Goal: Transaction & Acquisition: Download file/media

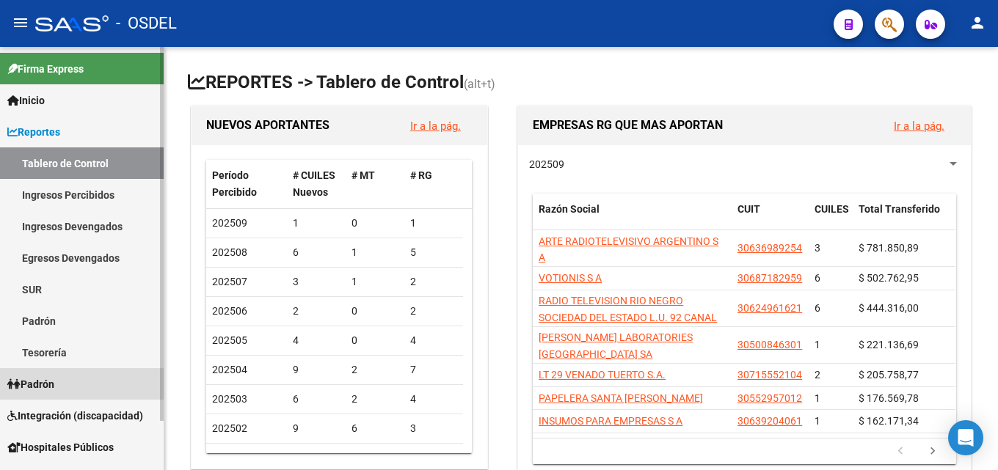
click at [65, 381] on link "Padrón" at bounding box center [82, 384] width 164 height 32
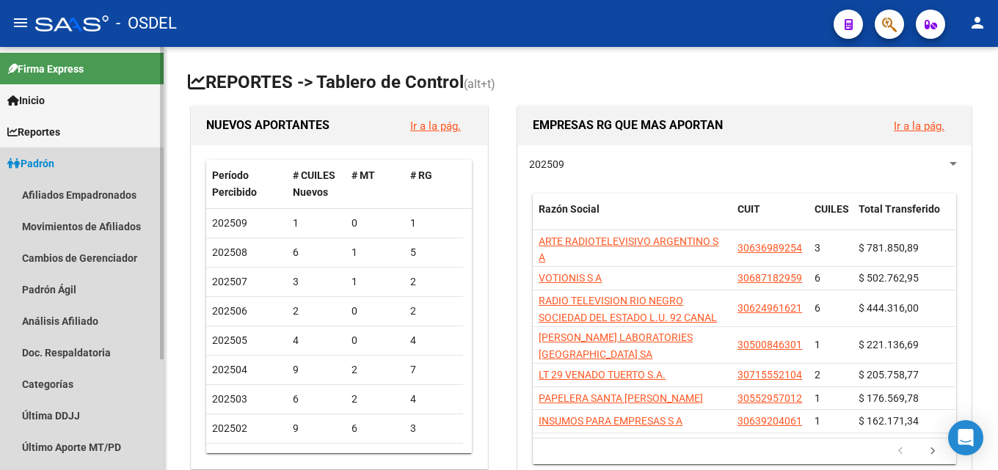
click at [51, 165] on span "Padrón" at bounding box center [30, 164] width 47 height 16
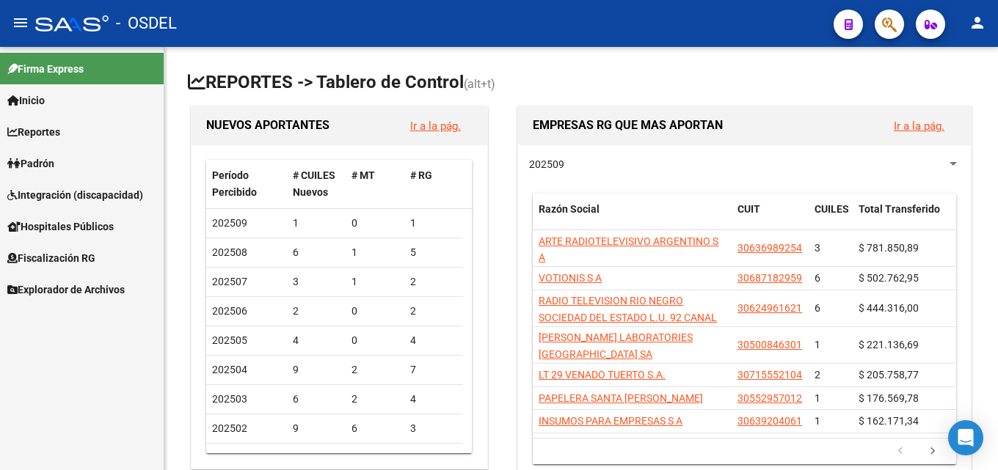
click at [62, 198] on span "Integración (discapacidad)" at bounding box center [75, 195] width 136 height 16
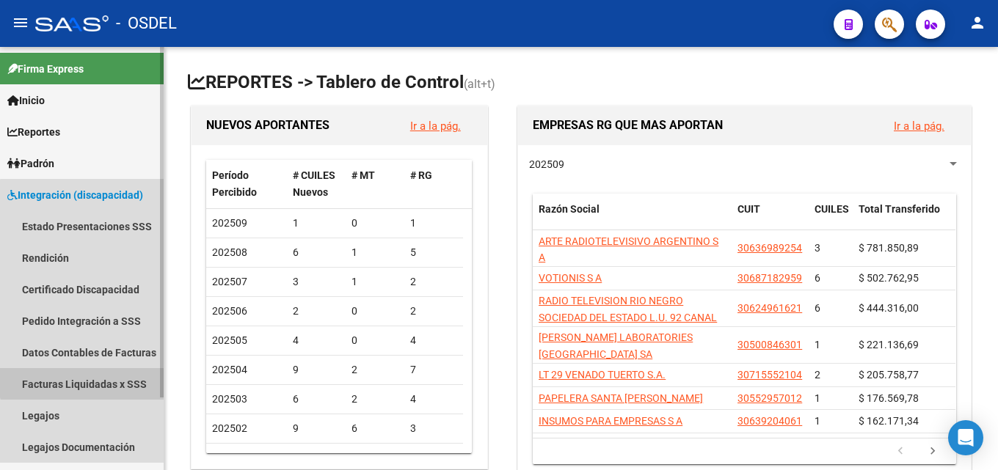
click at [100, 377] on link "Facturas Liquidadas x SSS" at bounding box center [82, 384] width 164 height 32
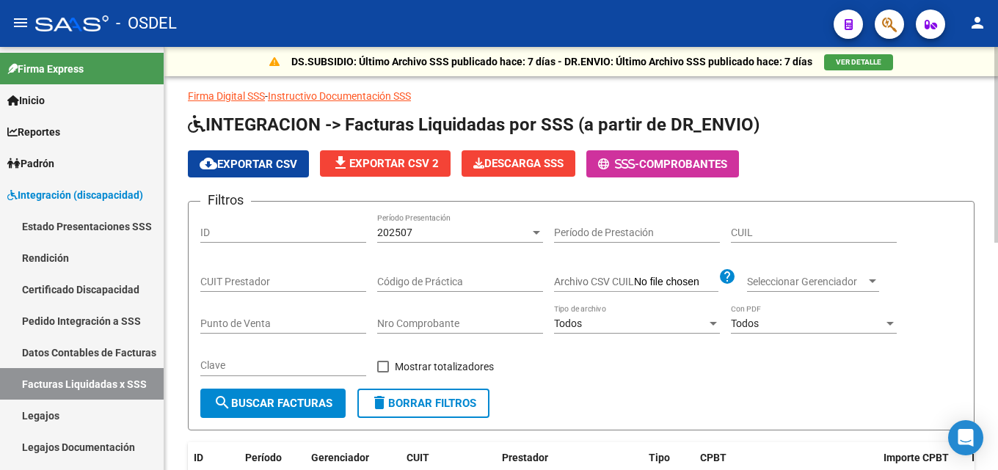
click at [407, 277] on input "Código de Práctica" at bounding box center [460, 282] width 166 height 12
click at [296, 316] on div "Punto de Venta" at bounding box center [283, 319] width 166 height 29
click at [412, 331] on div "Nro Comprobante" at bounding box center [460, 319] width 166 height 29
click at [413, 325] on input "Nro Comprobante" at bounding box center [460, 324] width 166 height 12
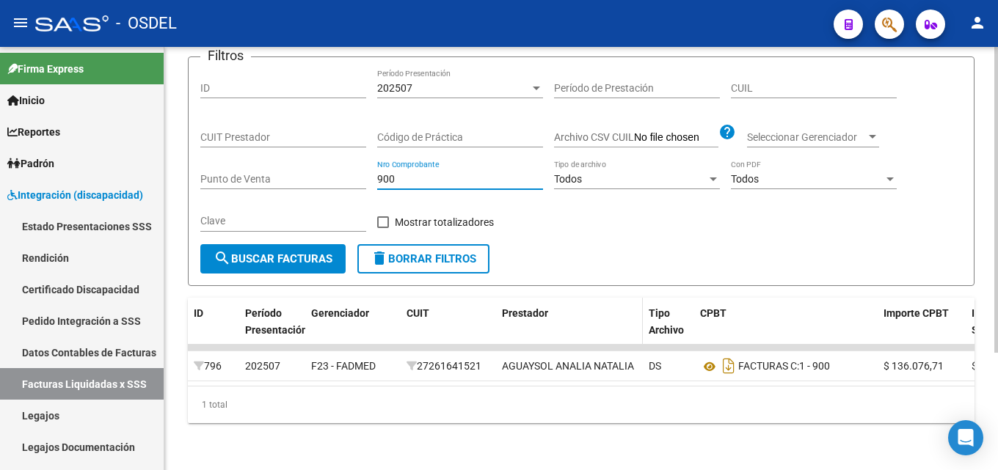
scroll to position [163, 0]
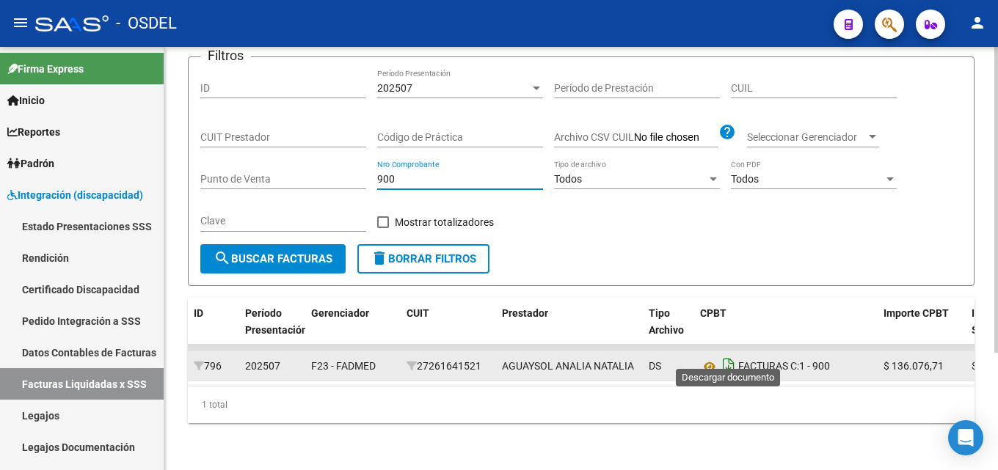
click at [729, 355] on icon "Descargar documento" at bounding box center [728, 366] width 19 height 23
drag, startPoint x: 454, startPoint y: 161, endPoint x: 363, endPoint y: 161, distance: 91.0
click at [363, 161] on div "Filtros ID 202507 Período Presentación Período de Prestación CUIL CUIT Prestado…" at bounding box center [581, 156] width 762 height 175
click at [732, 356] on icon "Descargar documento" at bounding box center [728, 366] width 19 height 23
drag, startPoint x: 420, startPoint y: 158, endPoint x: 371, endPoint y: 158, distance: 49.2
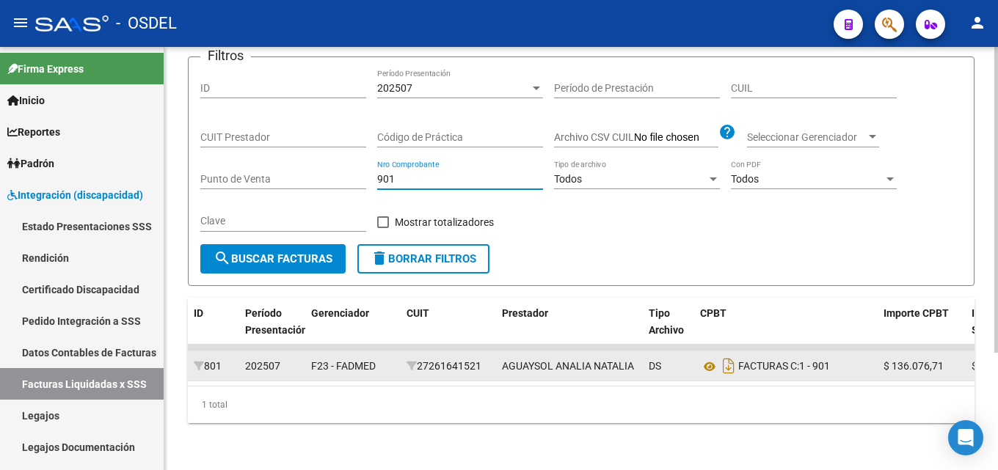
click at [371, 158] on div "Filtros ID 202507 Período Presentación Período de Prestación CUIL CUIT Prestado…" at bounding box center [581, 156] width 762 height 175
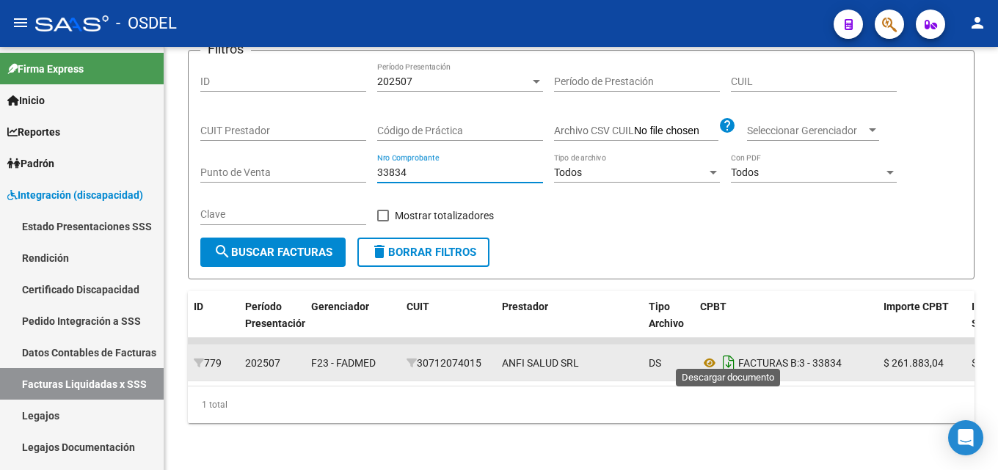
click at [724, 352] on icon "Descargar documento" at bounding box center [728, 363] width 19 height 23
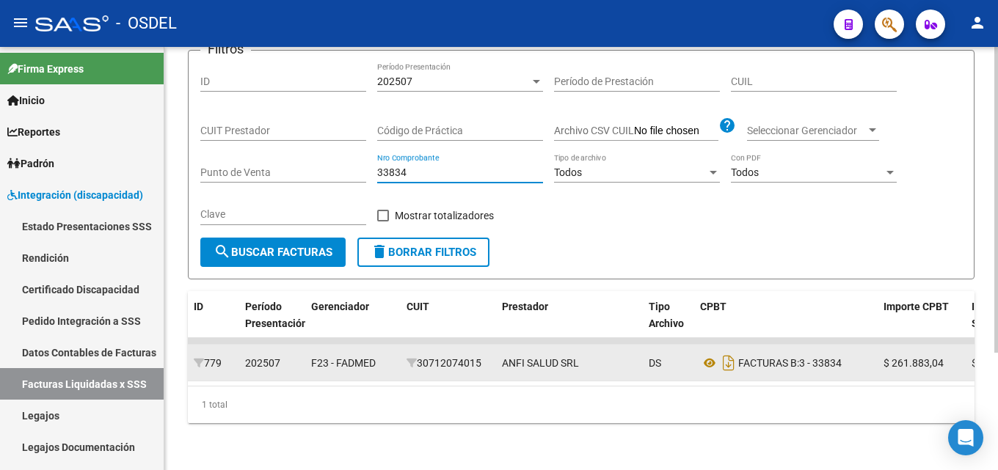
drag, startPoint x: 447, startPoint y: 157, endPoint x: 298, endPoint y: 161, distance: 149.0
click at [298, 161] on div "Filtros ID 202507 Período Presentación Período de Prestación CUIL CUIT Prestado…" at bounding box center [581, 149] width 762 height 175
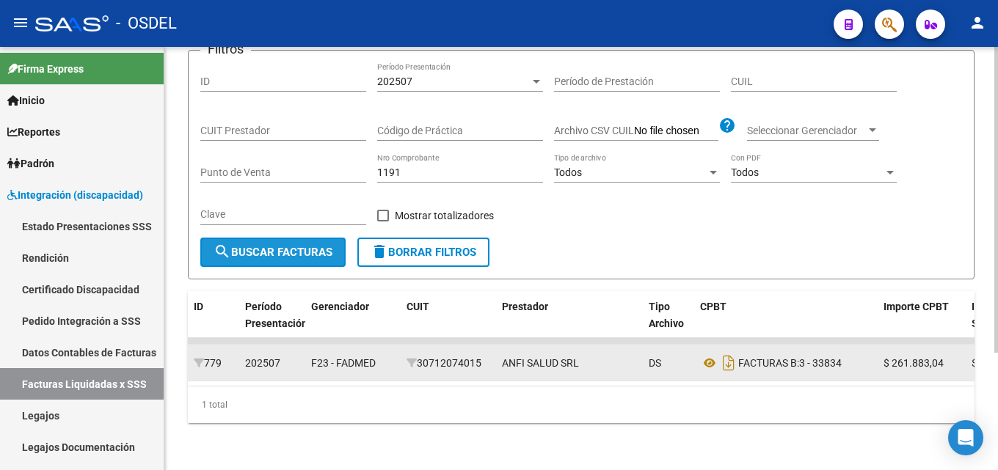
click at [316, 246] on span "search Buscar Facturas" at bounding box center [273, 252] width 119 height 13
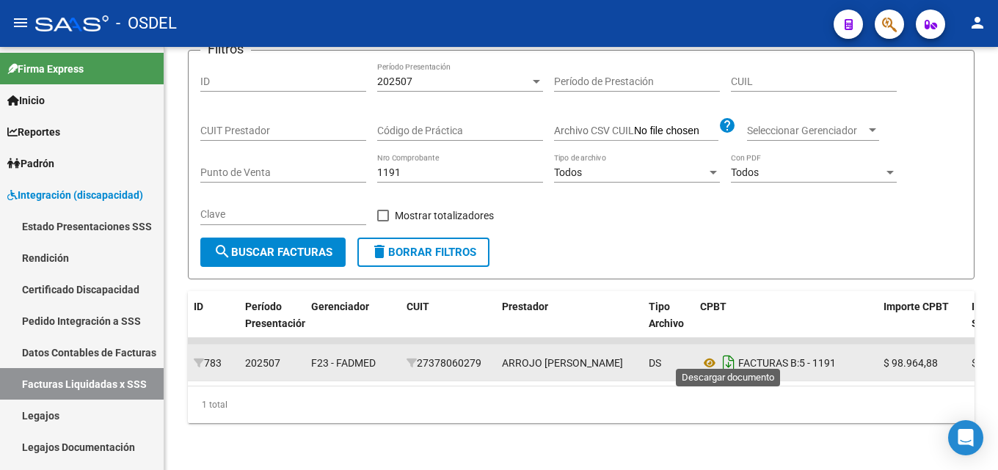
click at [732, 357] on icon "Descargar documento" at bounding box center [728, 363] width 19 height 23
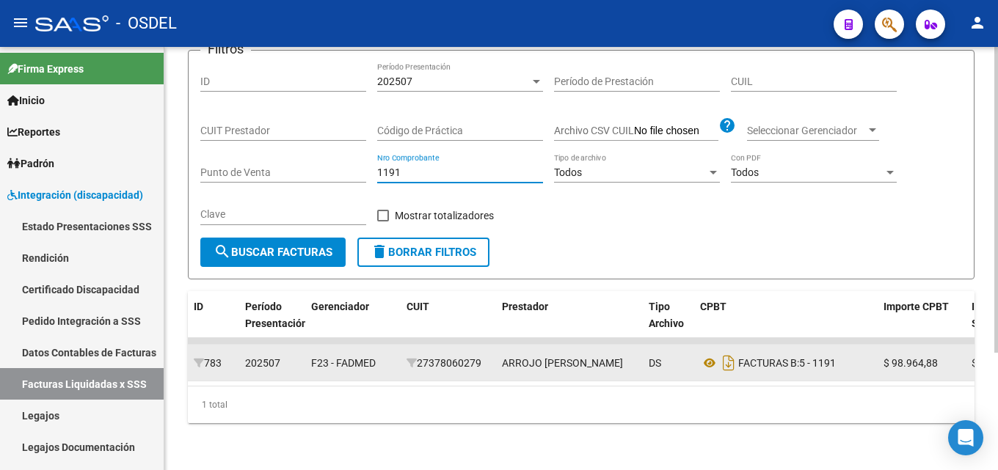
drag, startPoint x: 410, startPoint y: 160, endPoint x: 333, endPoint y: 160, distance: 76.3
click at [333, 160] on div "Filtros ID 202507 Período Presentación Período de Prestación CUIL CUIT Prestado…" at bounding box center [581, 149] width 762 height 175
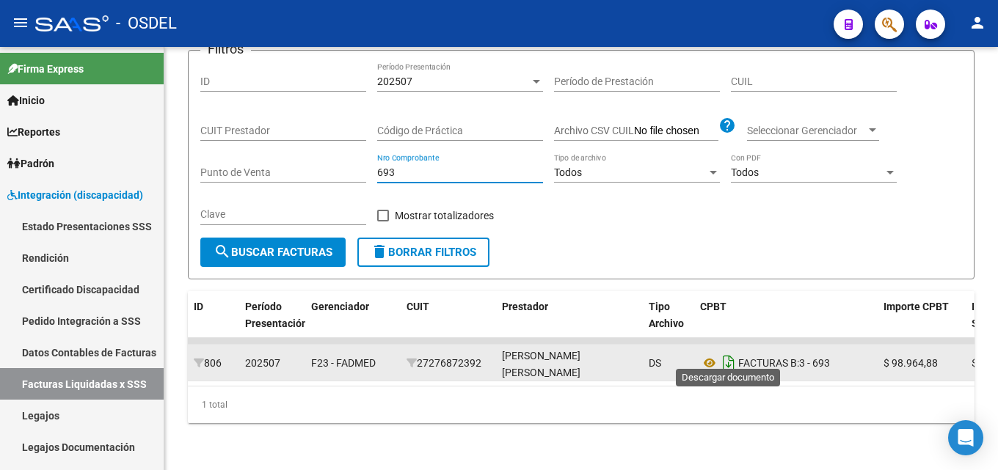
click at [731, 355] on icon "Descargar documento" at bounding box center [728, 363] width 19 height 23
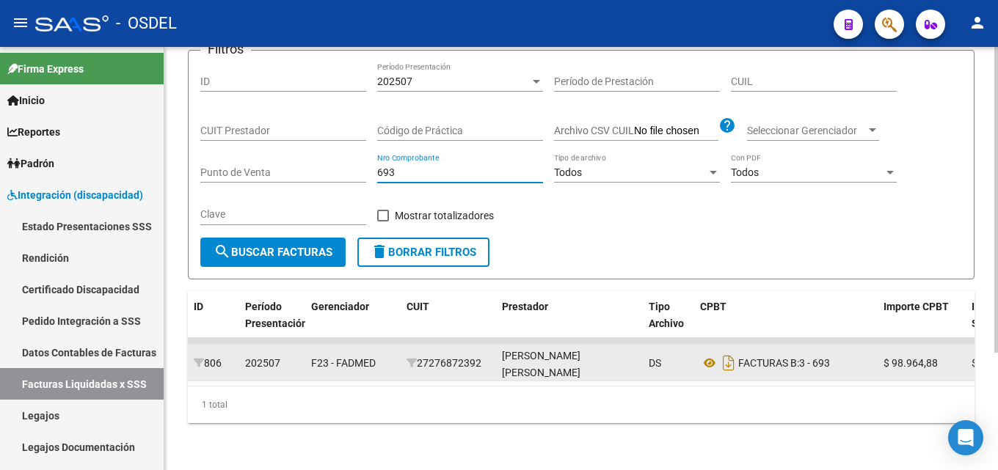
drag, startPoint x: 407, startPoint y: 167, endPoint x: 338, endPoint y: 165, distance: 69.0
click at [338, 165] on div "Filtros ID 202507 Período Presentación Período de Prestación CUIL CUIT Prestado…" at bounding box center [581, 149] width 762 height 175
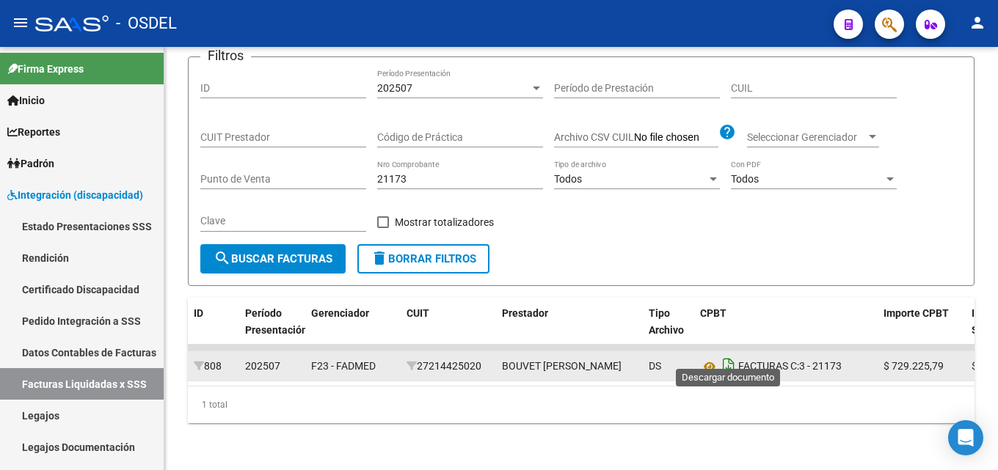
click at [734, 355] on icon "Descargar documento" at bounding box center [728, 366] width 19 height 23
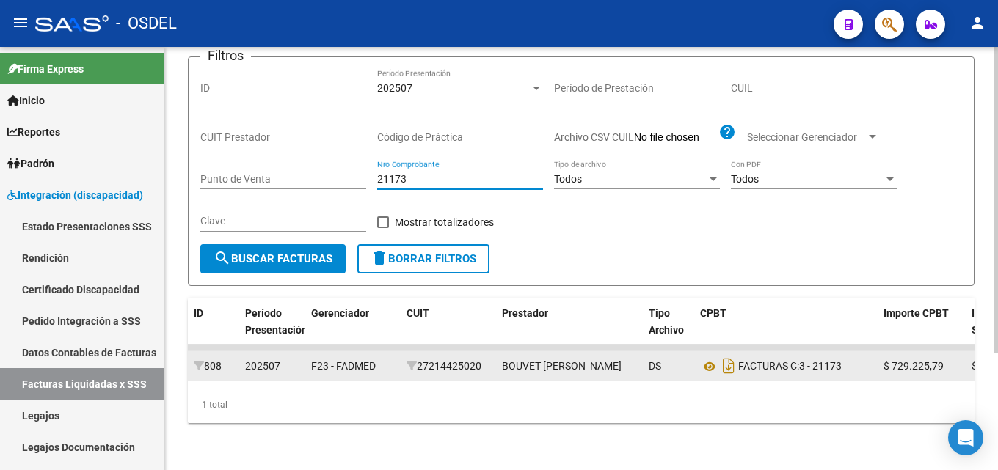
drag, startPoint x: 430, startPoint y: 164, endPoint x: 352, endPoint y: 164, distance: 78.5
click at [352, 164] on div "Filtros ID 202507 Período Presentación Período de Prestación CUIL CUIT Prestado…" at bounding box center [581, 156] width 762 height 175
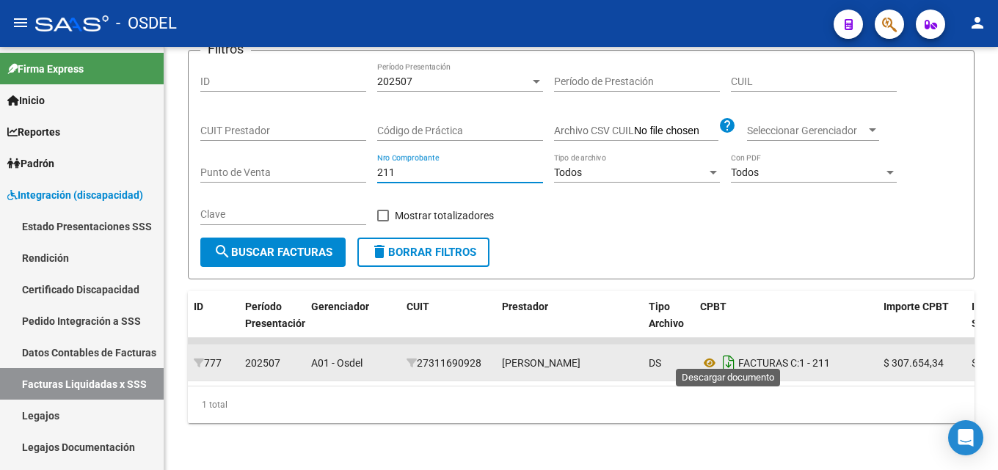
click at [723, 358] on icon "Descargar documento" at bounding box center [728, 363] width 19 height 23
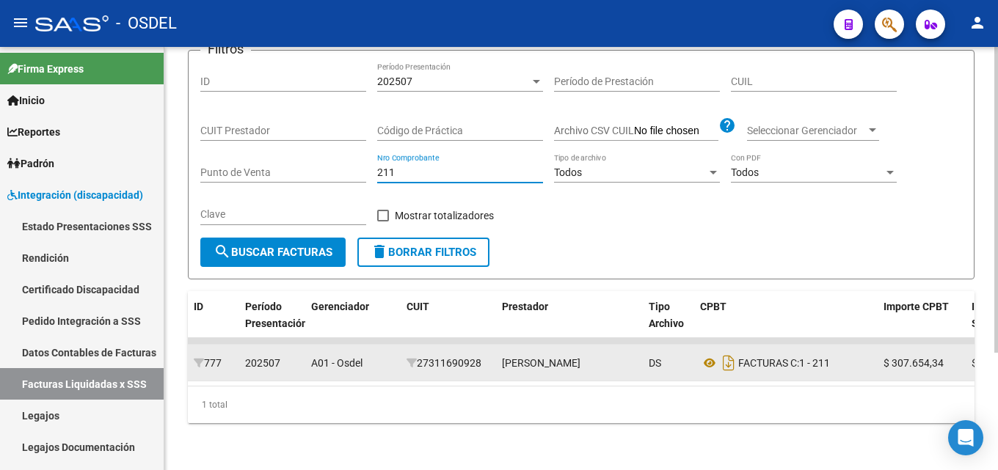
drag, startPoint x: 418, startPoint y: 164, endPoint x: 367, endPoint y: 164, distance: 50.6
click at [367, 164] on div "Filtros ID 202507 Período Presentación Período de Prestación CUIL CUIT Prestado…" at bounding box center [581, 149] width 762 height 175
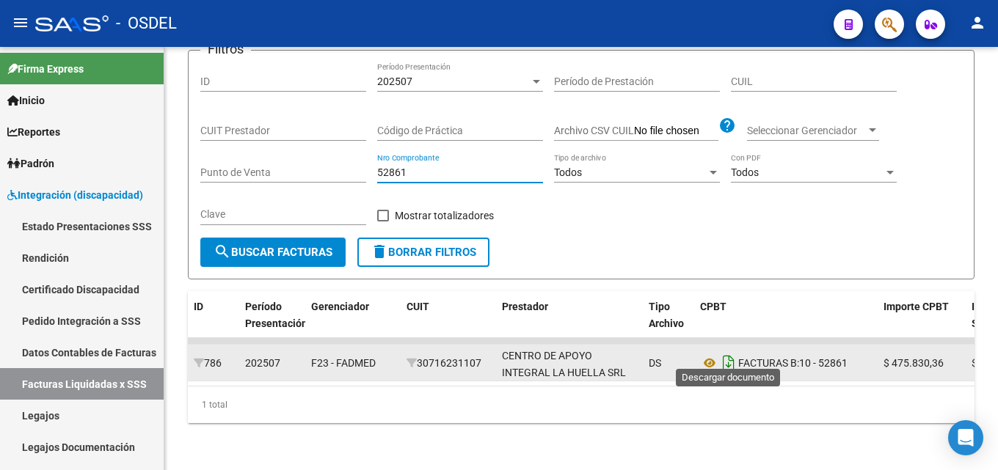
click at [724, 356] on icon "Descargar documento" at bounding box center [728, 363] width 19 height 23
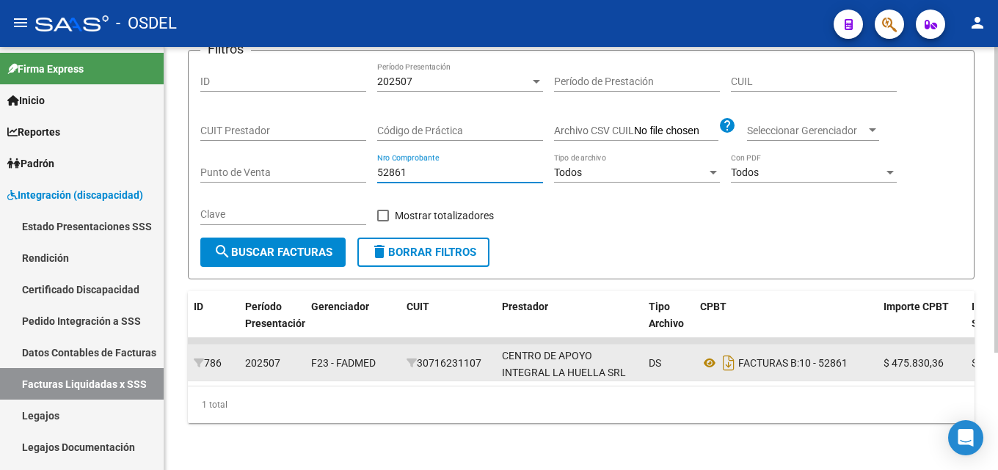
drag, startPoint x: 412, startPoint y: 163, endPoint x: 349, endPoint y: 163, distance: 62.4
click at [349, 163] on div "Filtros ID 202507 Período Presentación Período de Prestación CUIL CUIT Prestado…" at bounding box center [581, 149] width 762 height 175
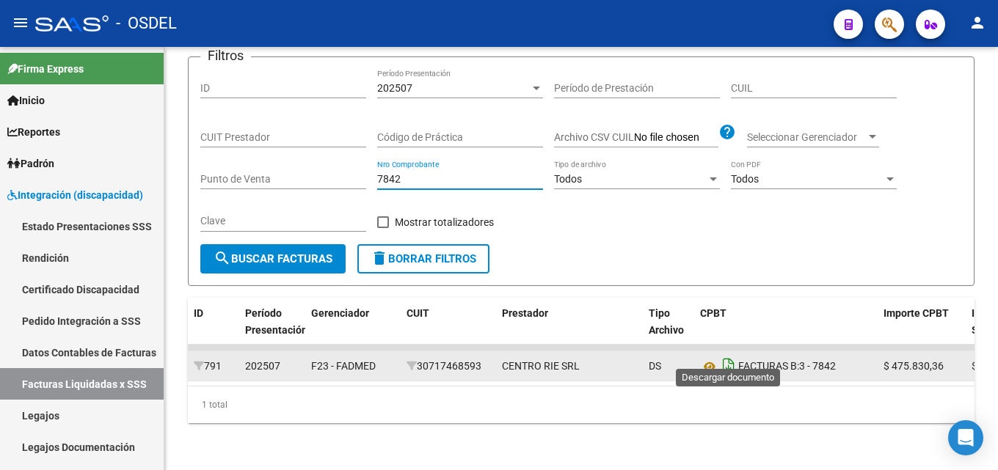
click at [732, 355] on icon "Descargar documento" at bounding box center [728, 366] width 19 height 23
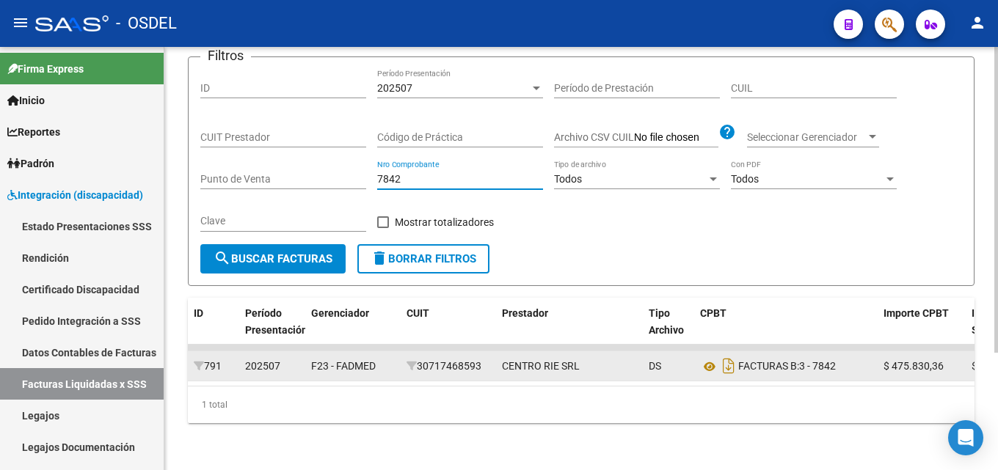
drag, startPoint x: 420, startPoint y: 159, endPoint x: 350, endPoint y: 158, distance: 69.7
click at [350, 158] on div "Filtros ID 202507 Período Presentación Período de Prestación CUIL CUIT Prestado…" at bounding box center [581, 156] width 762 height 175
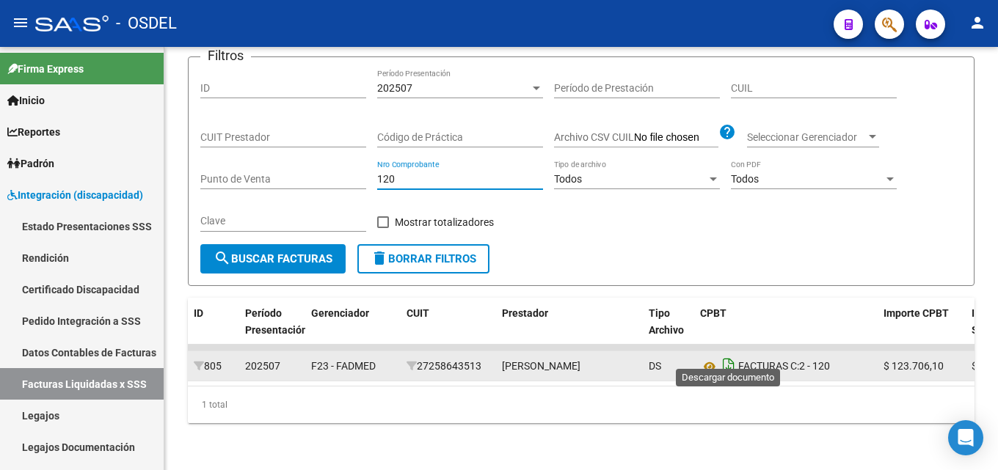
click at [734, 355] on icon "Descargar documento" at bounding box center [728, 366] width 19 height 23
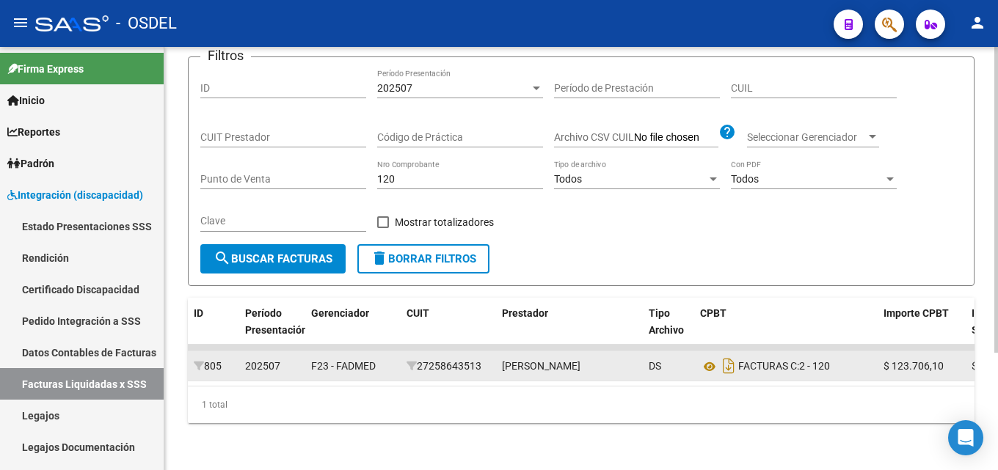
drag, startPoint x: 411, startPoint y: 160, endPoint x: 287, endPoint y: 159, distance: 124.0
click at [287, 159] on div "Filtros ID 202507 Período Presentación Período de Prestación CUIL CUIT Prestado…" at bounding box center [581, 156] width 762 height 175
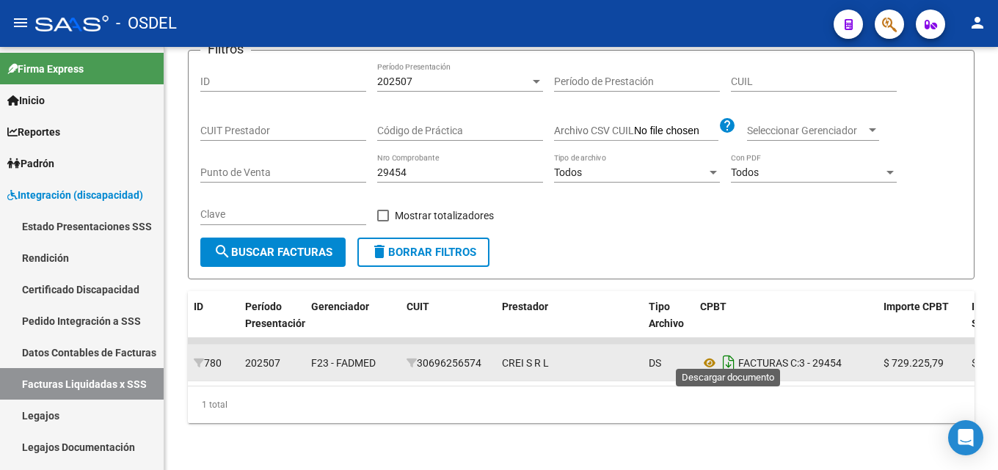
click at [728, 355] on icon "Descargar documento" at bounding box center [728, 363] width 19 height 23
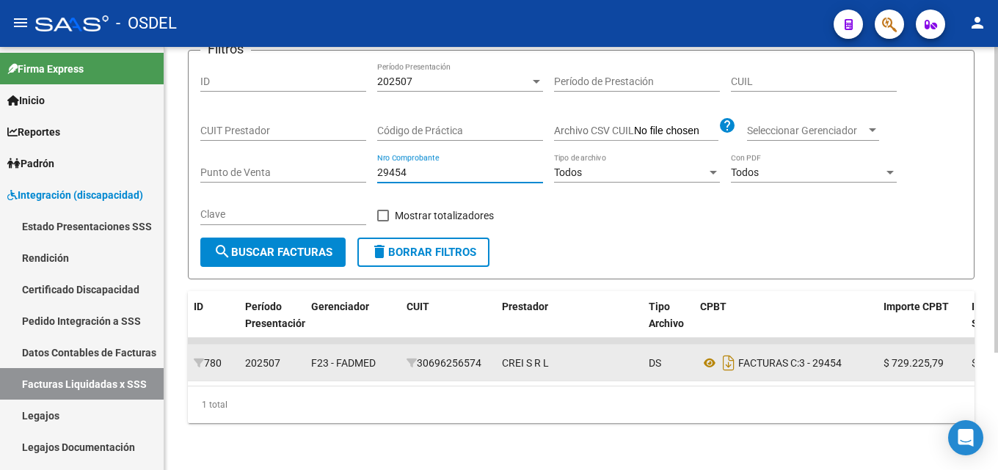
drag, startPoint x: 417, startPoint y: 158, endPoint x: 357, endPoint y: 160, distance: 59.5
click at [358, 160] on div "Filtros ID 202507 Período Presentación Período de Prestación CUIL CUIT Prestado…" at bounding box center [581, 149] width 762 height 175
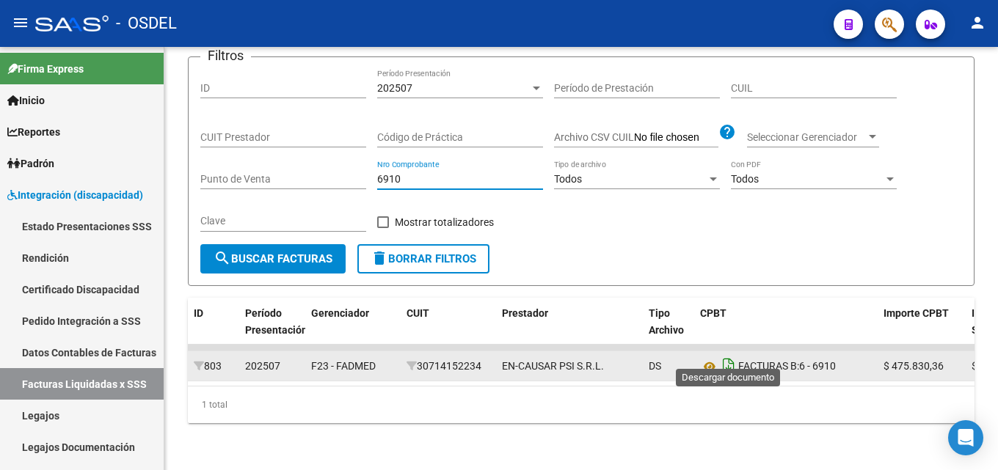
click at [729, 355] on icon "Descargar documento" at bounding box center [728, 366] width 19 height 23
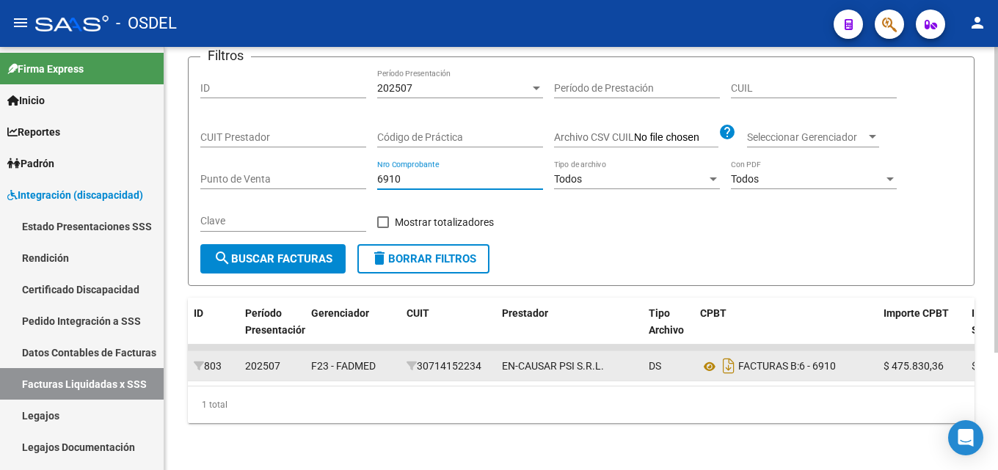
drag, startPoint x: 446, startPoint y: 162, endPoint x: 285, endPoint y: 162, distance: 160.7
click at [283, 162] on div "Filtros ID 202507 Período Presentación Período de Prestación CUIL CUIT Prestado…" at bounding box center [581, 156] width 762 height 175
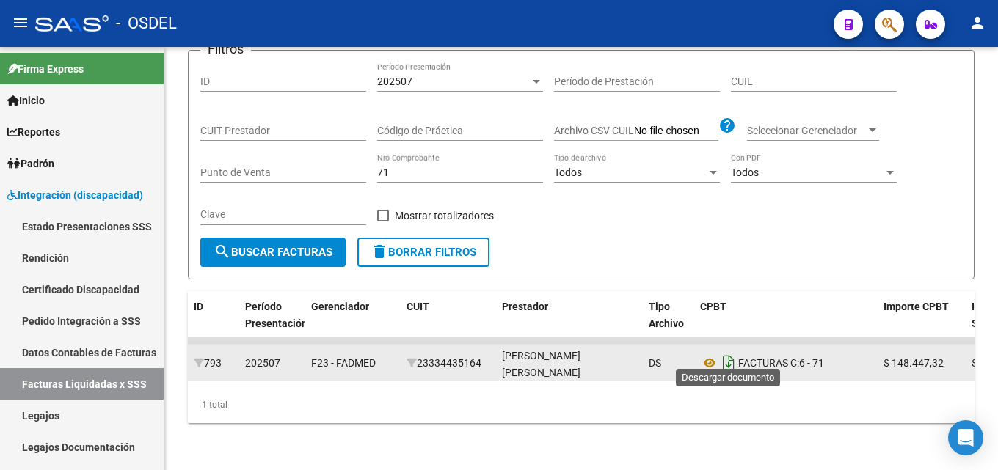
click at [736, 356] on icon "Descargar documento" at bounding box center [728, 363] width 19 height 23
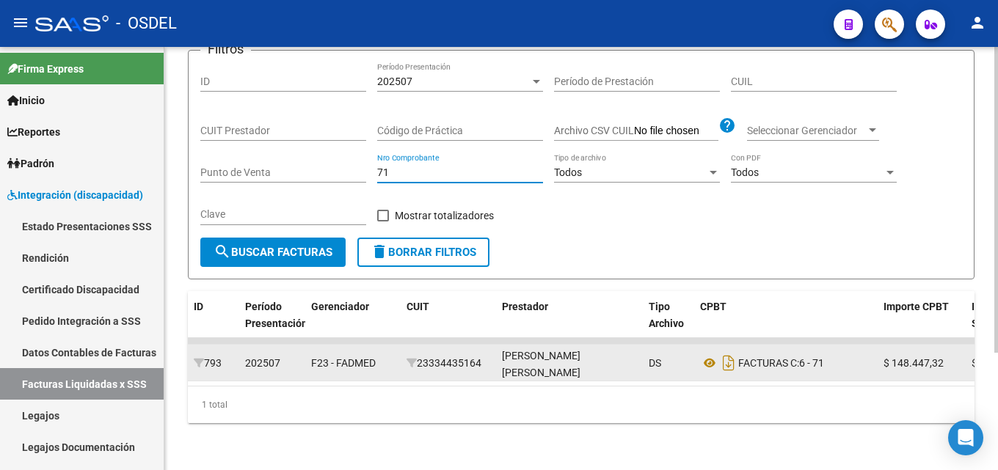
drag, startPoint x: 397, startPoint y: 163, endPoint x: 341, endPoint y: 163, distance: 56.5
click at [341, 163] on div "Filtros ID 202507 Período Presentación Período de Prestación CUIL CUIT Prestado…" at bounding box center [581, 149] width 762 height 175
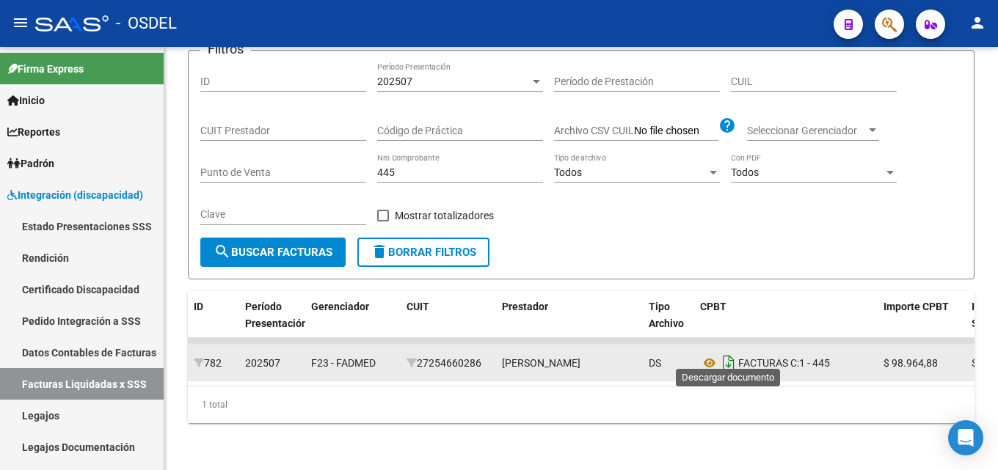
click at [726, 358] on icon "Descargar documento" at bounding box center [728, 363] width 19 height 23
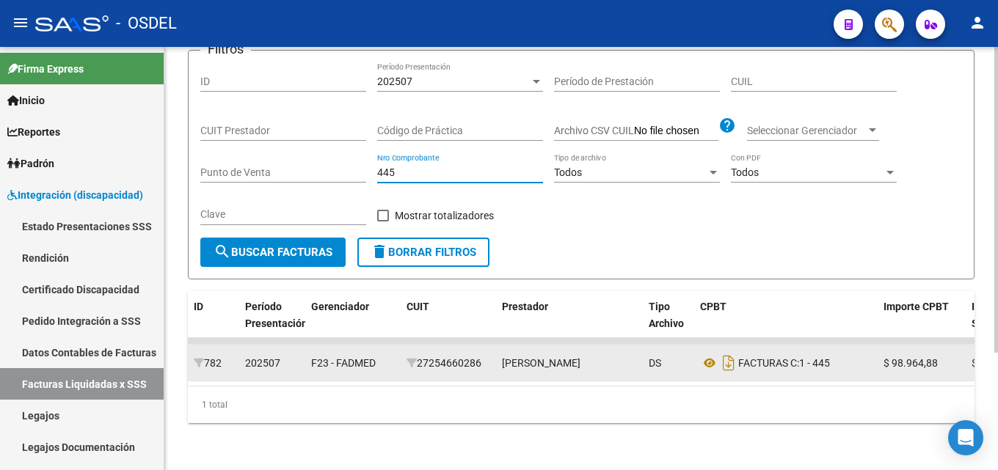
drag, startPoint x: 422, startPoint y: 167, endPoint x: 406, endPoint y: 166, distance: 16.2
click at [406, 167] on input "445" at bounding box center [460, 173] width 166 height 12
drag, startPoint x: 388, startPoint y: 165, endPoint x: 353, endPoint y: 165, distance: 34.5
click at [353, 165] on div "Filtros ID 202507 Período Presentación Período de Prestación CUIL CUIT Prestado…" at bounding box center [581, 149] width 762 height 175
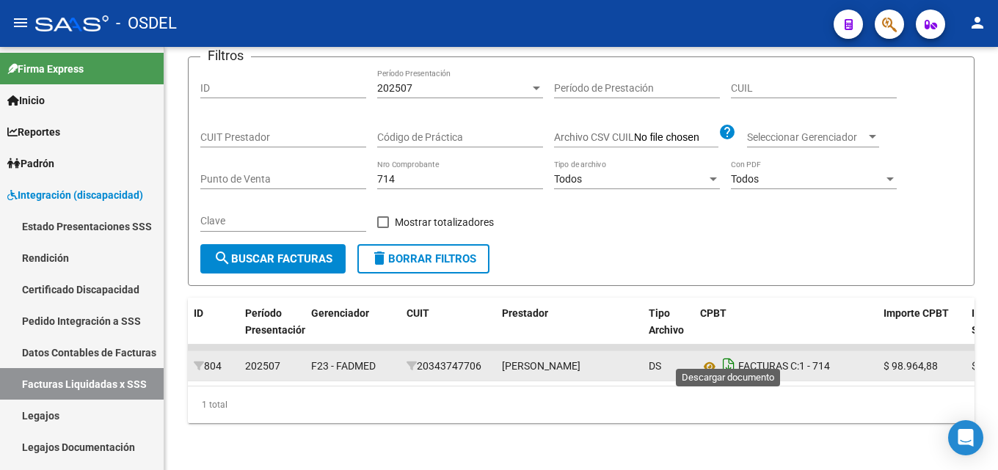
click at [731, 355] on icon "Descargar documento" at bounding box center [728, 366] width 19 height 23
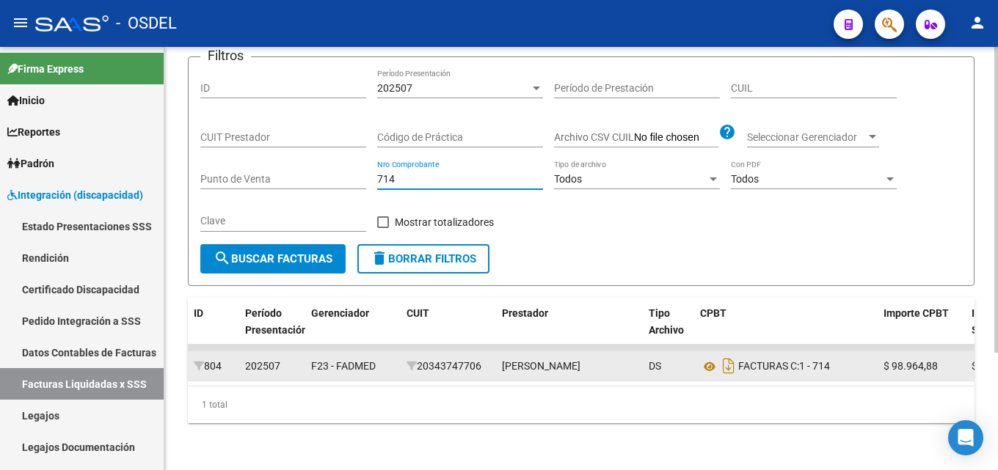
drag, startPoint x: 403, startPoint y: 160, endPoint x: 266, endPoint y: 159, distance: 136.5
click at [266, 159] on div "Filtros ID 202507 Período Presentación Período de Prestación CUIL CUIT Prestado…" at bounding box center [581, 156] width 762 height 175
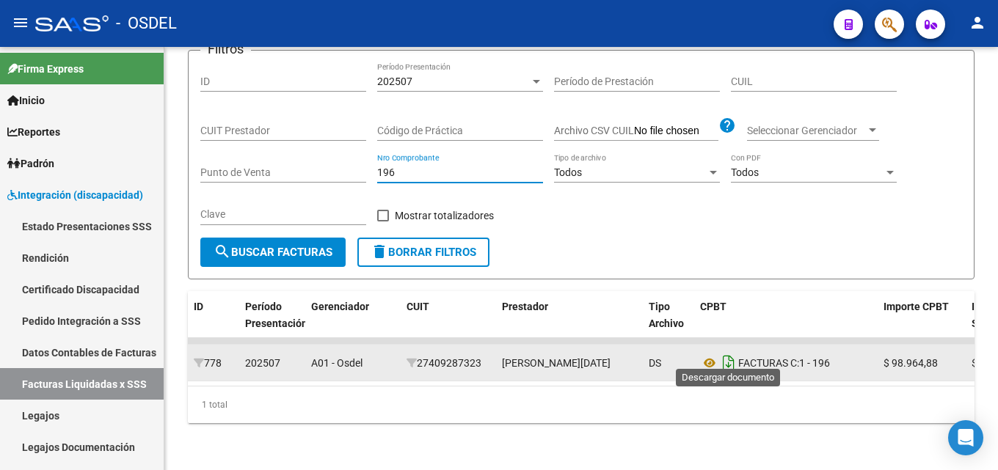
click at [729, 352] on icon "Descargar documento" at bounding box center [728, 363] width 19 height 23
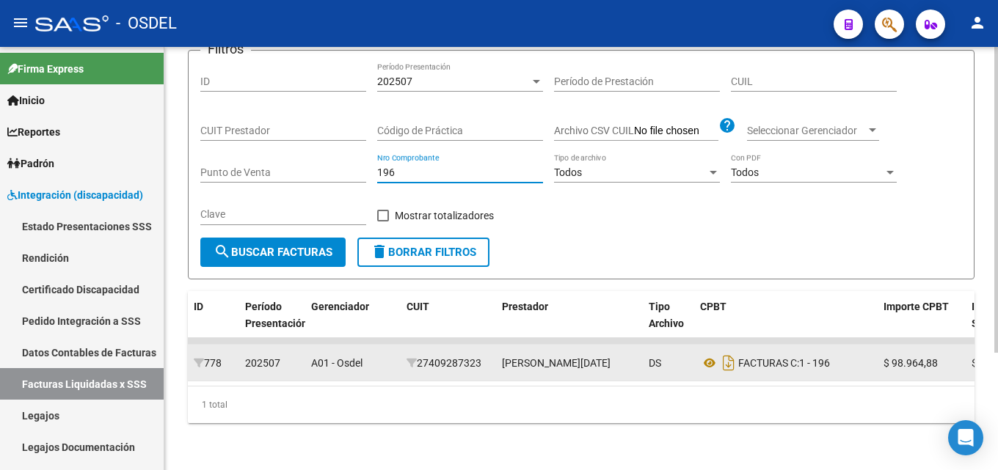
drag, startPoint x: 417, startPoint y: 161, endPoint x: 341, endPoint y: 161, distance: 76.3
click at [341, 161] on div "Filtros ID 202507 Período Presentación Período de Prestación CUIL CUIT Prestado…" at bounding box center [581, 149] width 762 height 175
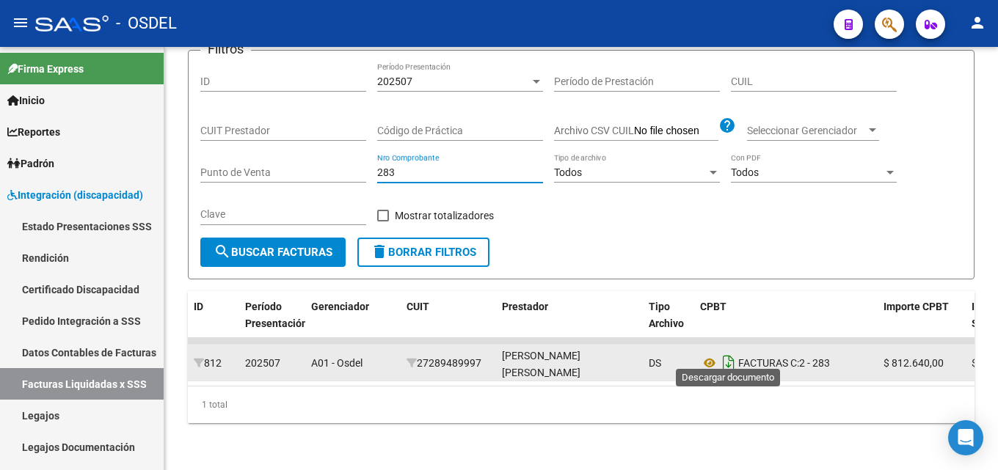
click at [727, 355] on icon "Descargar documento" at bounding box center [728, 363] width 19 height 23
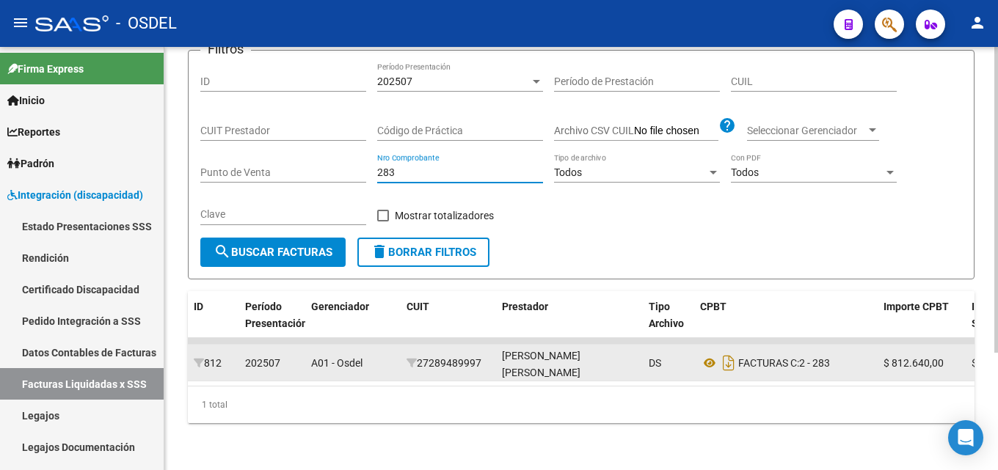
drag, startPoint x: 407, startPoint y: 164, endPoint x: 327, endPoint y: 156, distance: 80.3
click at [327, 156] on div "Filtros ID 202507 Período Presentación Período de Prestación CUIL CUIT Prestado…" at bounding box center [581, 149] width 762 height 175
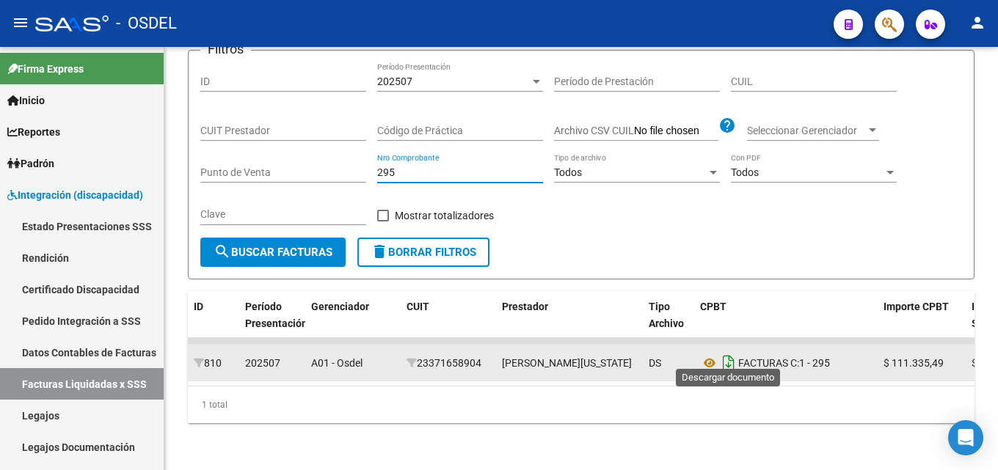
click at [733, 352] on icon "Descargar documento" at bounding box center [728, 363] width 19 height 23
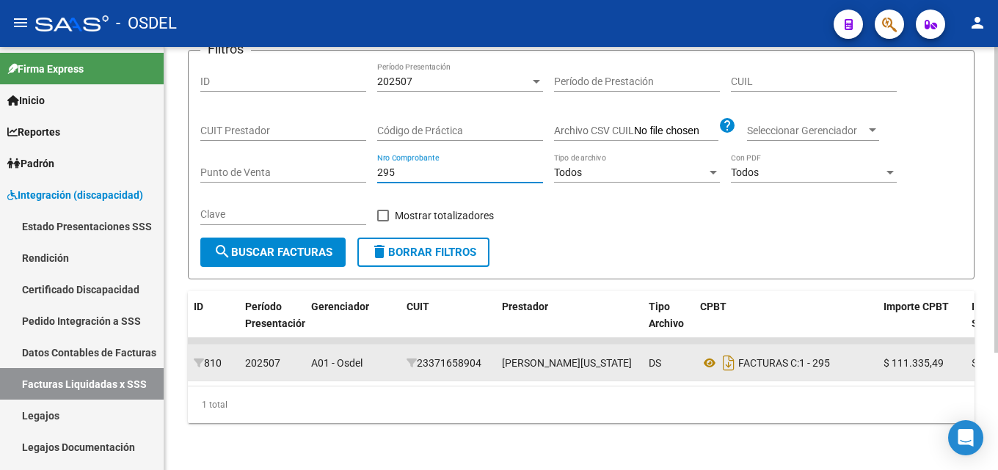
drag, startPoint x: 418, startPoint y: 161, endPoint x: 312, endPoint y: 151, distance: 106.1
click at [312, 151] on div "Filtros ID 202507 Período Presentación Período de Prestación CUIL CUIT Prestado…" at bounding box center [581, 149] width 762 height 175
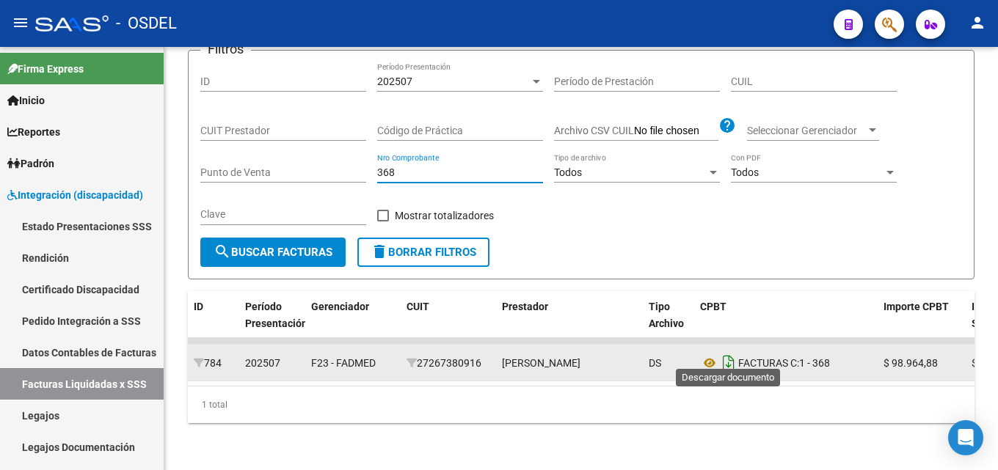
click at [730, 352] on icon "Descargar documento" at bounding box center [728, 363] width 19 height 23
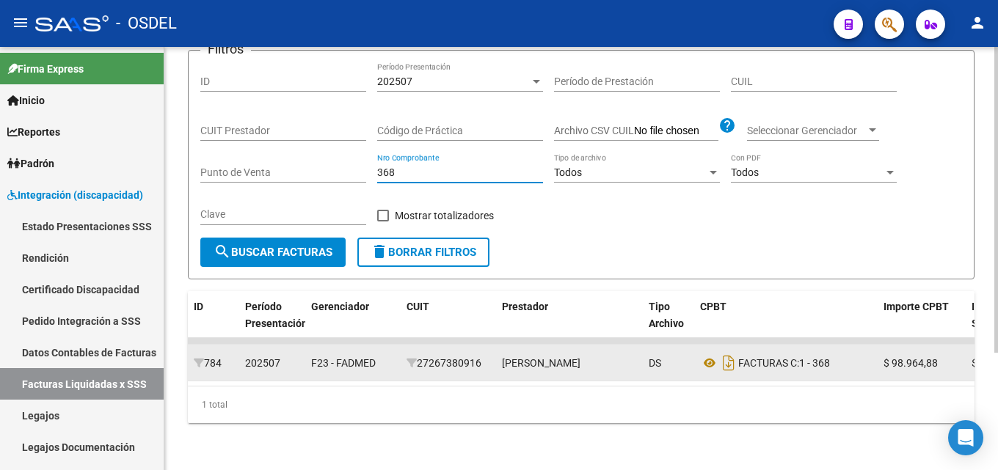
drag, startPoint x: 405, startPoint y: 159, endPoint x: 314, endPoint y: 161, distance: 91.0
click at [314, 161] on div "Filtros ID 202507 Período Presentación Período de Prestación CUIL CUIT Prestado…" at bounding box center [581, 149] width 762 height 175
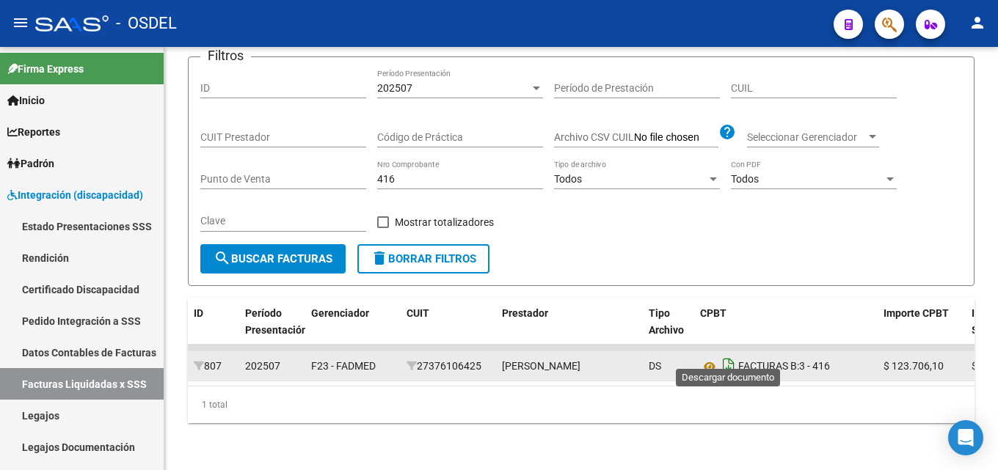
click at [727, 355] on icon "Descargar documento" at bounding box center [728, 366] width 19 height 23
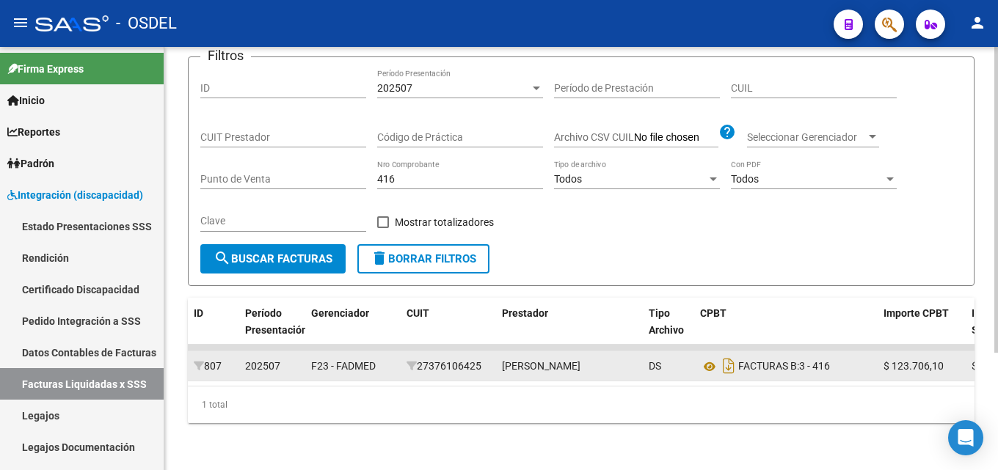
drag, startPoint x: 428, startPoint y: 169, endPoint x: 420, endPoint y: 165, distance: 8.9
click at [421, 166] on div "416 Nro Comprobante" at bounding box center [460, 174] width 166 height 29
drag, startPoint x: 420, startPoint y: 165, endPoint x: 353, endPoint y: 161, distance: 66.9
click at [353, 161] on div "Filtros ID 202507 Período Presentación Período de Prestación CUIL CUIT Prestado…" at bounding box center [581, 156] width 762 height 175
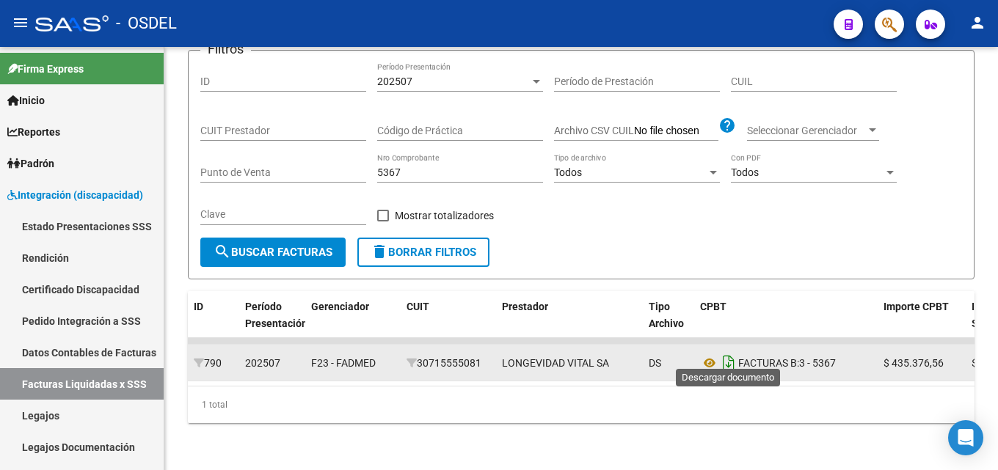
click at [728, 352] on icon "Descargar documento" at bounding box center [728, 363] width 19 height 23
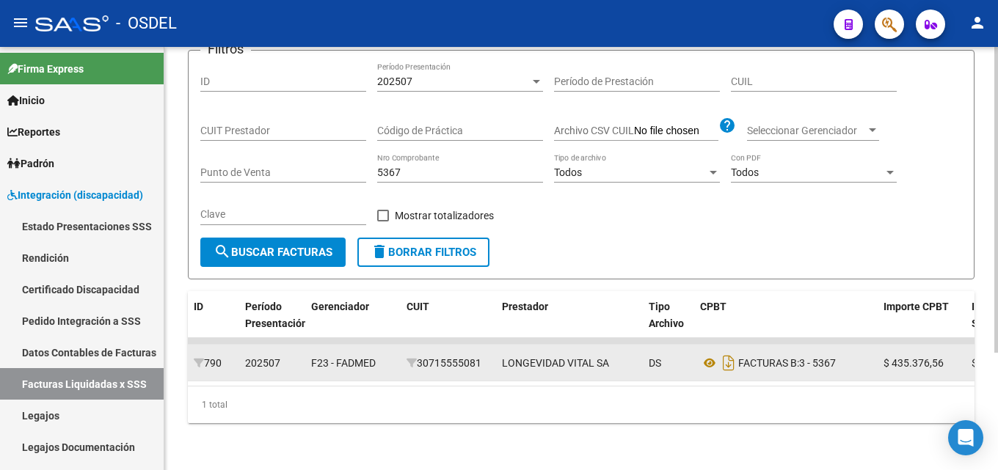
drag, startPoint x: 413, startPoint y: 161, endPoint x: 313, endPoint y: 159, distance: 99.8
click at [313, 159] on div "Filtros ID 202507 Período Presentación Período de Prestación CUIL CUIT Prestado…" at bounding box center [581, 149] width 762 height 175
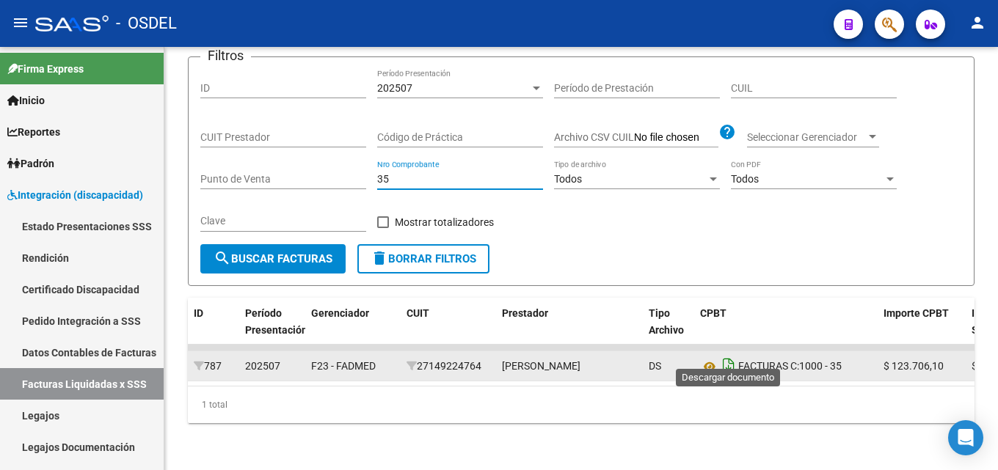
click at [728, 355] on icon "Descargar documento" at bounding box center [728, 366] width 19 height 23
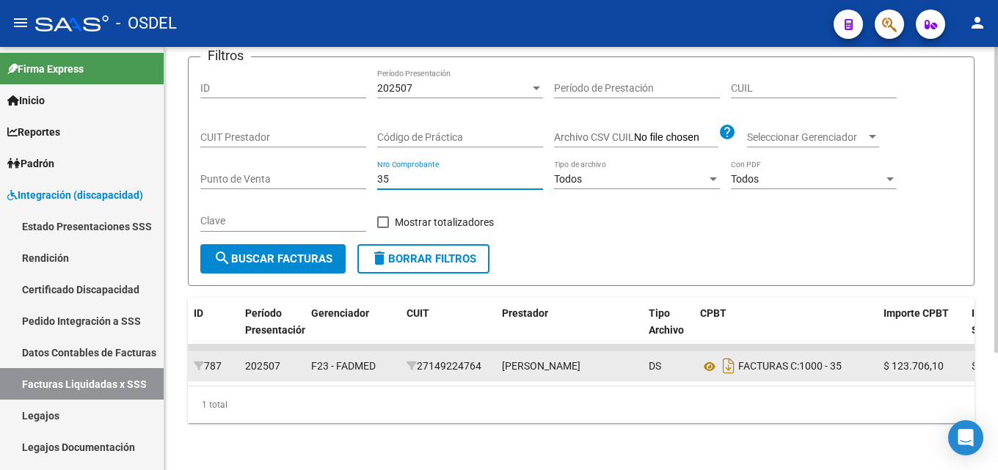
drag, startPoint x: 430, startPoint y: 159, endPoint x: 331, endPoint y: 159, distance: 99.1
click at [331, 159] on div "Filtros ID 202507 Período Presentación Período de Prestación CUIL CUIT Prestado…" at bounding box center [581, 156] width 762 height 175
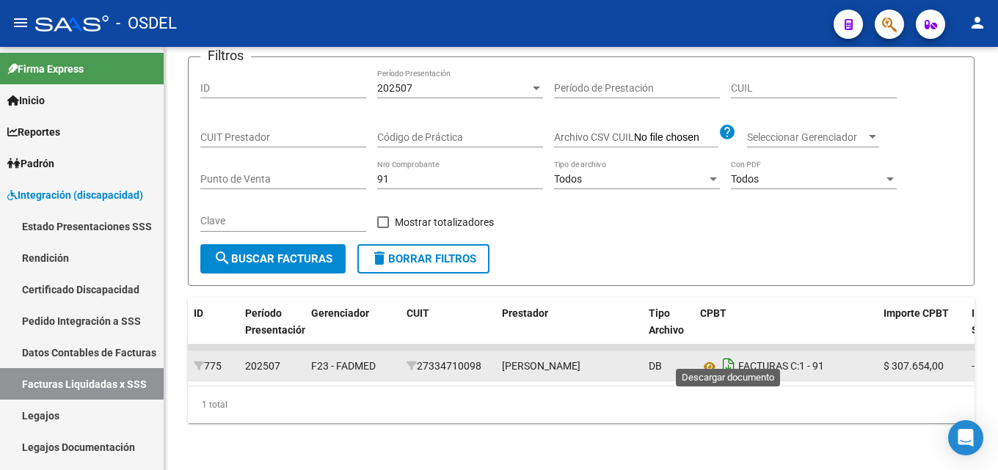
click at [730, 355] on icon "Descargar documento" at bounding box center [728, 366] width 19 height 23
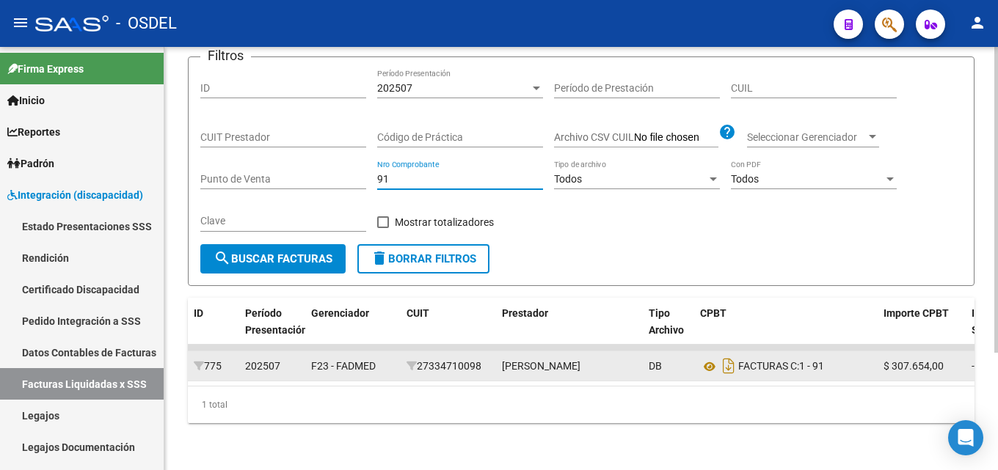
drag, startPoint x: 407, startPoint y: 162, endPoint x: 363, endPoint y: 164, distance: 44.1
click at [363, 164] on div "Filtros ID 202507 Período Presentación Período de Prestación CUIL CUIT Prestado…" at bounding box center [581, 156] width 762 height 175
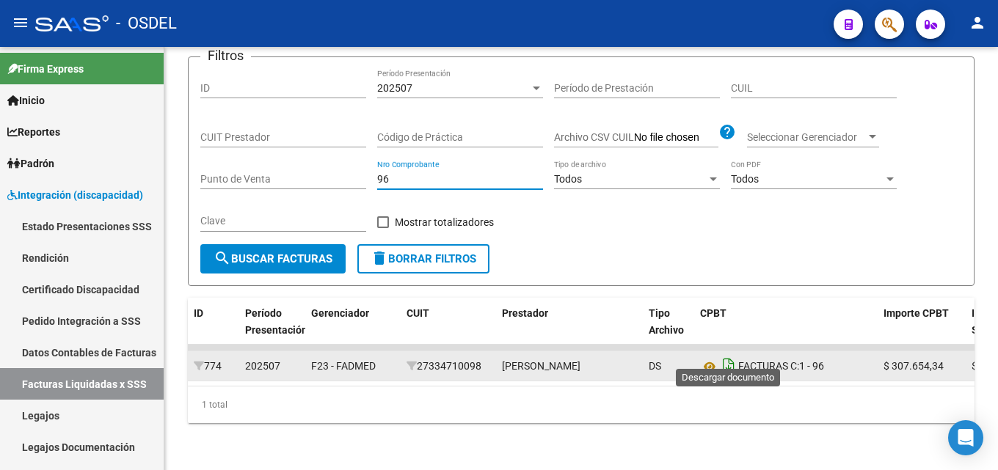
click at [729, 355] on icon "Descargar documento" at bounding box center [728, 366] width 19 height 23
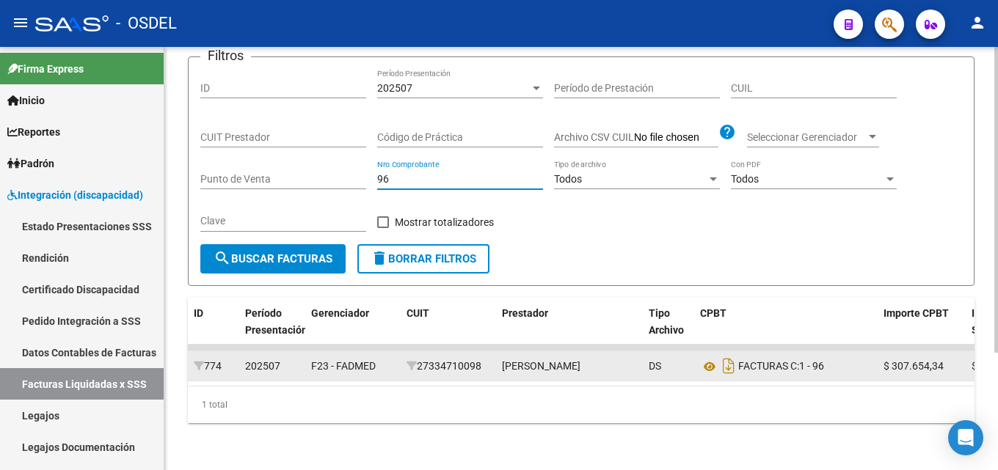
drag, startPoint x: 390, startPoint y: 157, endPoint x: 347, endPoint y: 158, distance: 43.3
click at [347, 158] on div "Filtros ID 202507 Período Presentación Período de Prestación CUIL CUIT Prestado…" at bounding box center [581, 156] width 762 height 175
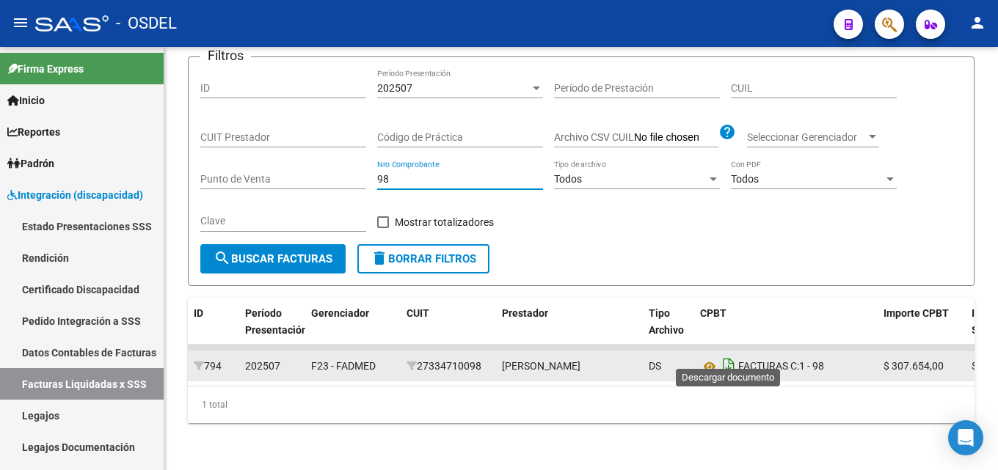
click at [735, 355] on icon "Descargar documento" at bounding box center [728, 366] width 19 height 23
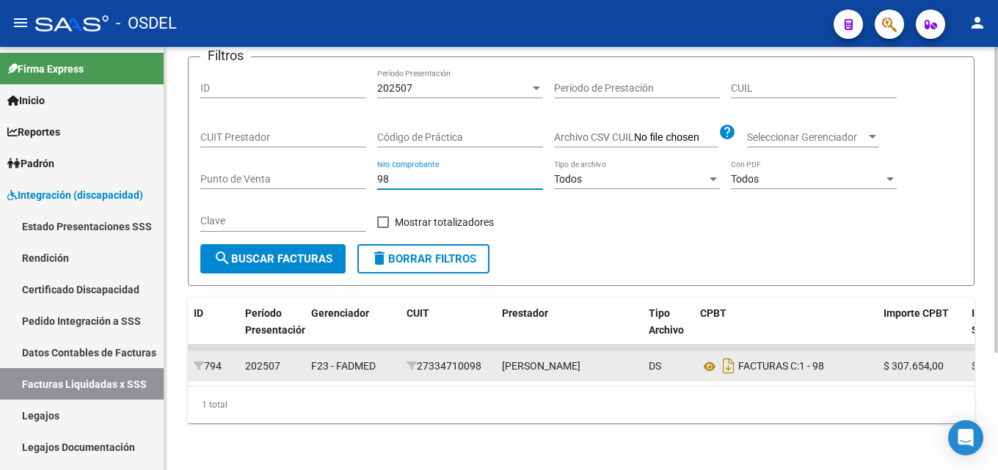
drag, startPoint x: 413, startPoint y: 157, endPoint x: 351, endPoint y: 158, distance: 61.7
click at [351, 158] on div "Filtros ID 202507 Período Presentación Período de Prestación CUIL CUIT Prestado…" at bounding box center [581, 156] width 762 height 175
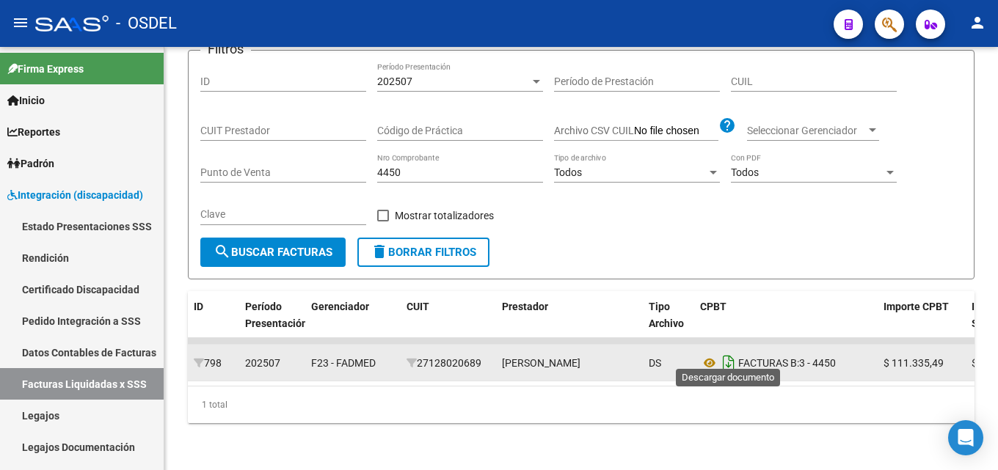
click at [730, 354] on icon "Descargar documento" at bounding box center [728, 363] width 19 height 23
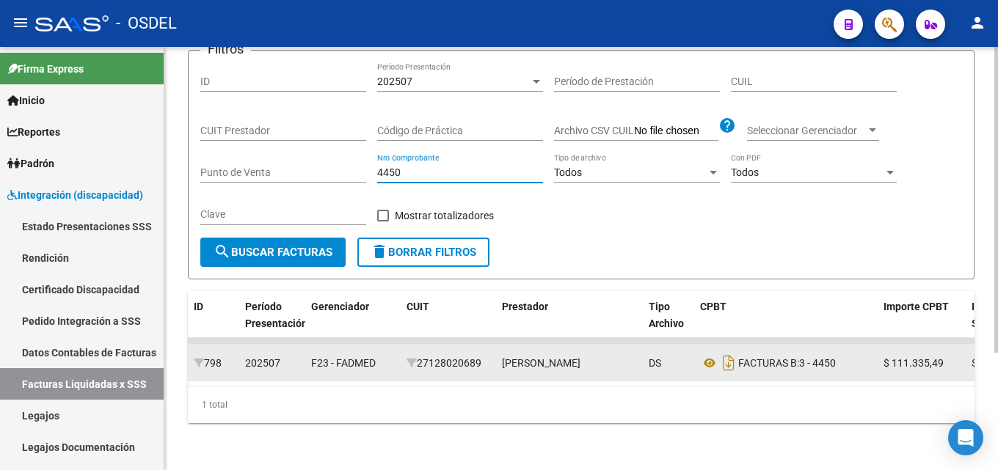
drag, startPoint x: 426, startPoint y: 161, endPoint x: 371, endPoint y: 161, distance: 55.8
click at [371, 161] on div "Filtros ID 202507 Período Presentación Período de Prestación CUIL CUIT Prestado…" at bounding box center [581, 149] width 762 height 175
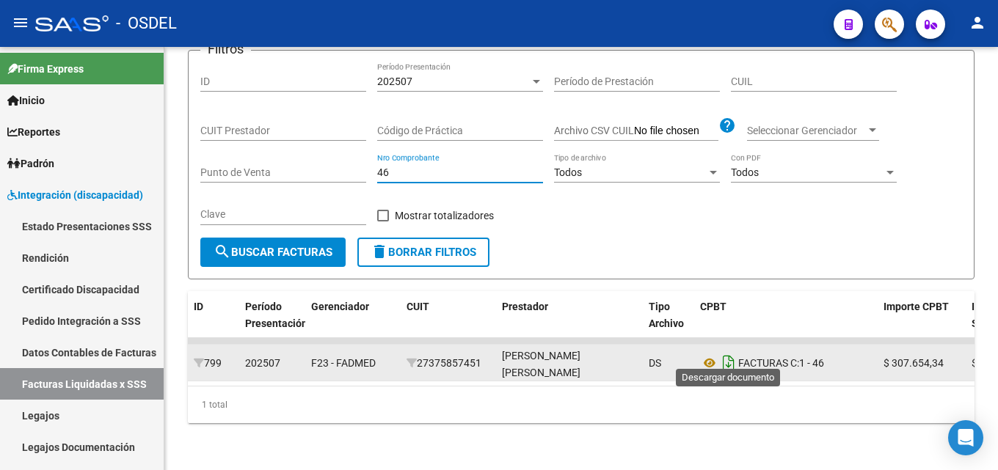
click at [727, 352] on icon "Descargar documento" at bounding box center [728, 363] width 19 height 23
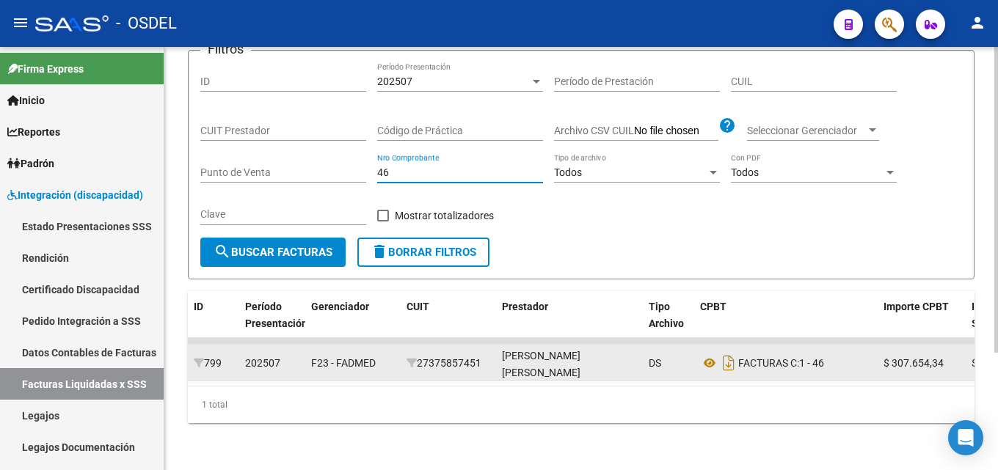
drag, startPoint x: 428, startPoint y: 160, endPoint x: 349, endPoint y: 162, distance: 79.3
click at [349, 162] on div "Filtros ID 202507 Período Presentación Período de Prestación CUIL CUIT Prestado…" at bounding box center [581, 149] width 762 height 175
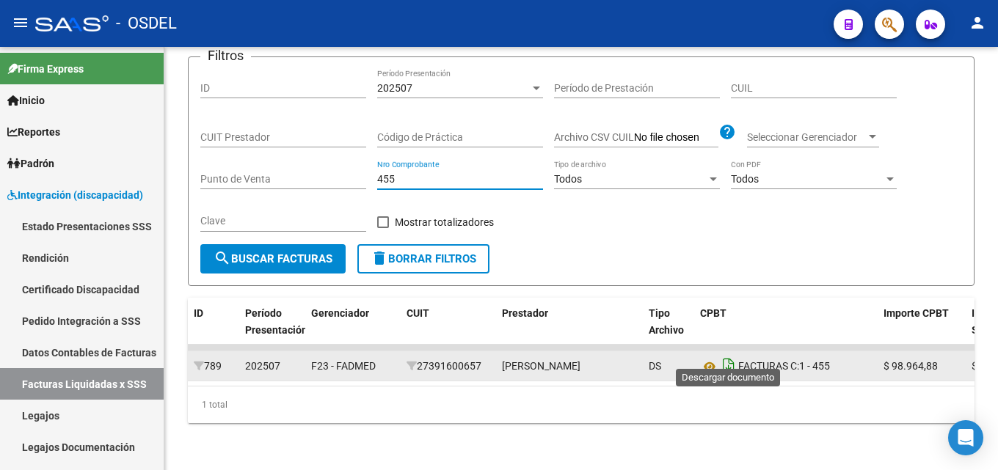
click at [735, 355] on icon "Descargar documento" at bounding box center [728, 366] width 19 height 23
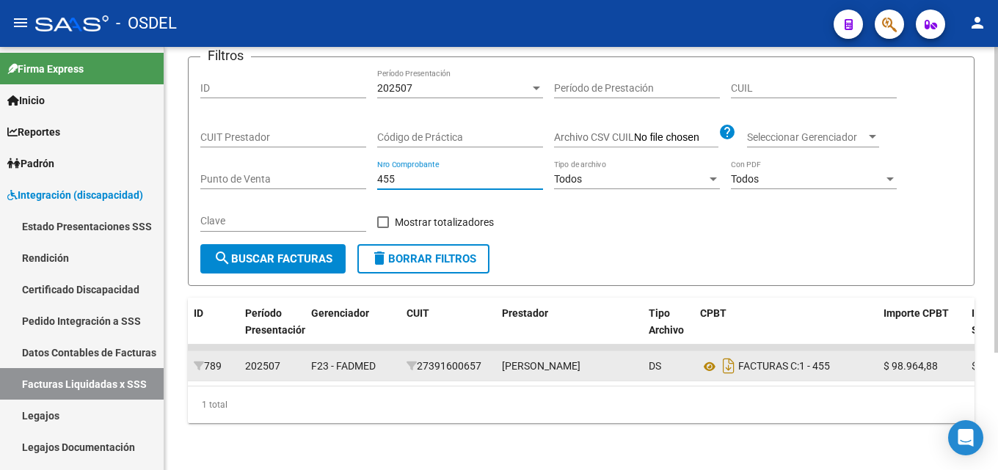
drag, startPoint x: 404, startPoint y: 167, endPoint x: 348, endPoint y: 166, distance: 55.8
click at [348, 166] on div "Filtros ID 202507 Período Presentación Período de Prestación CUIL CUIT Prestado…" at bounding box center [581, 156] width 762 height 175
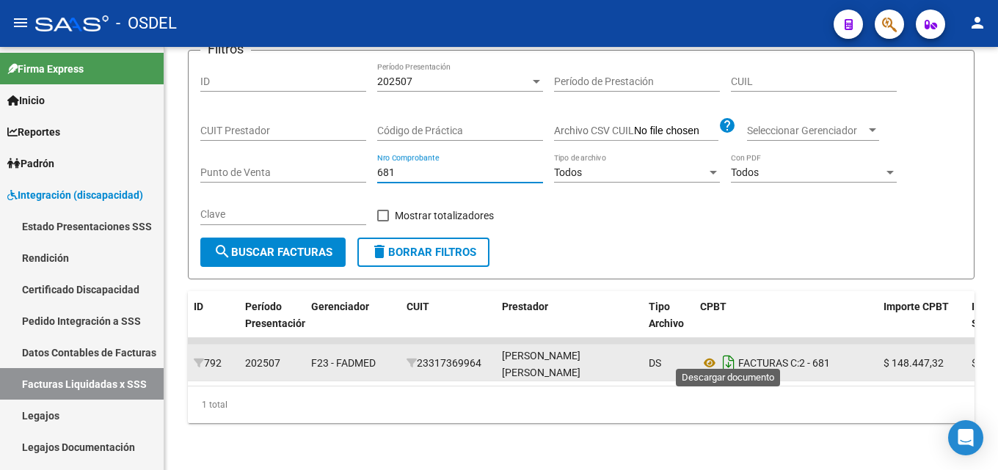
click at [727, 352] on icon "Descargar documento" at bounding box center [728, 363] width 19 height 23
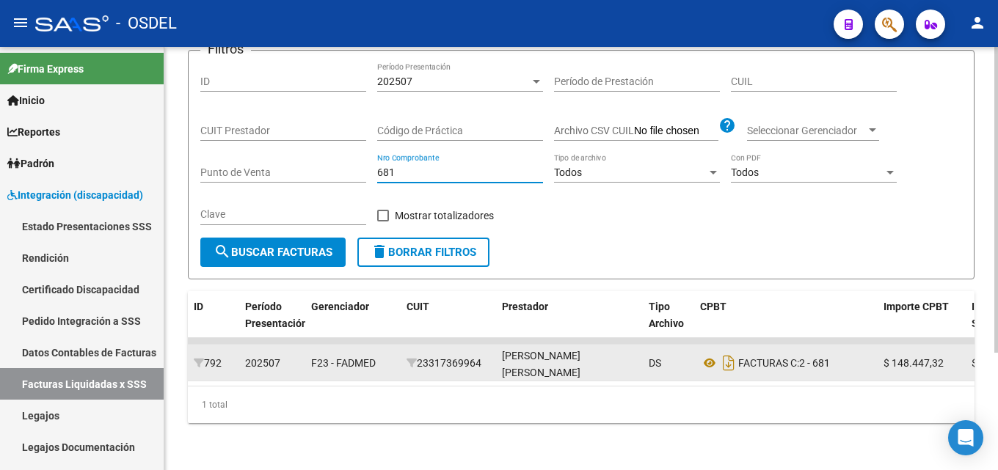
drag, startPoint x: 425, startPoint y: 166, endPoint x: 368, endPoint y: 164, distance: 56.6
click at [368, 164] on div "Filtros ID 202507 Período Presentación Período de Prestación CUIL CUIT Prestado…" at bounding box center [581, 149] width 762 height 175
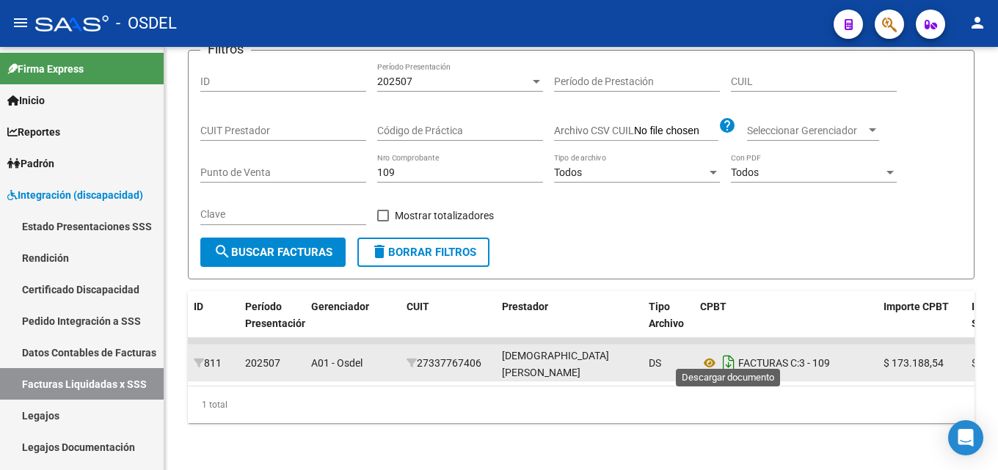
click at [727, 352] on icon "Descargar documento" at bounding box center [728, 363] width 19 height 23
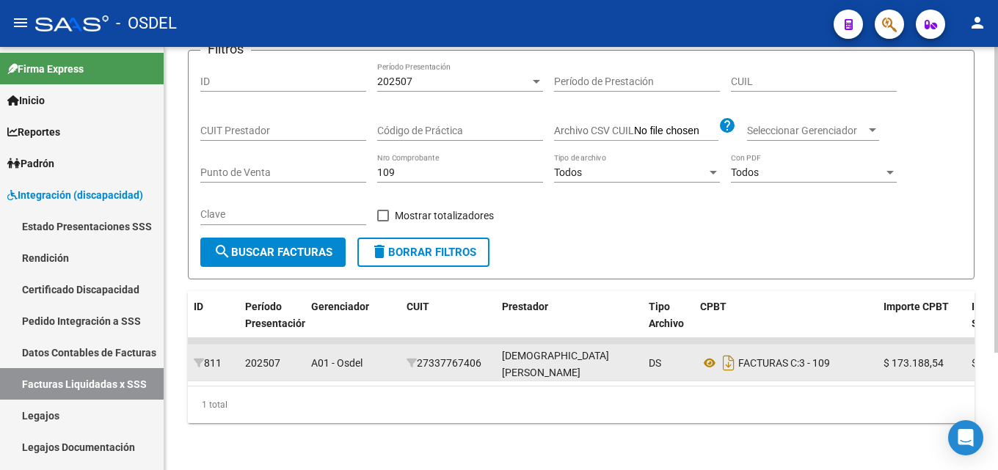
click at [401, 167] on input "109" at bounding box center [460, 173] width 166 height 12
drag, startPoint x: 421, startPoint y: 166, endPoint x: 326, endPoint y: 142, distance: 97.6
click at [326, 142] on div "Filtros ID 202507 Período Presentación Período de Prestación CUIL CUIT Prestado…" at bounding box center [581, 149] width 762 height 175
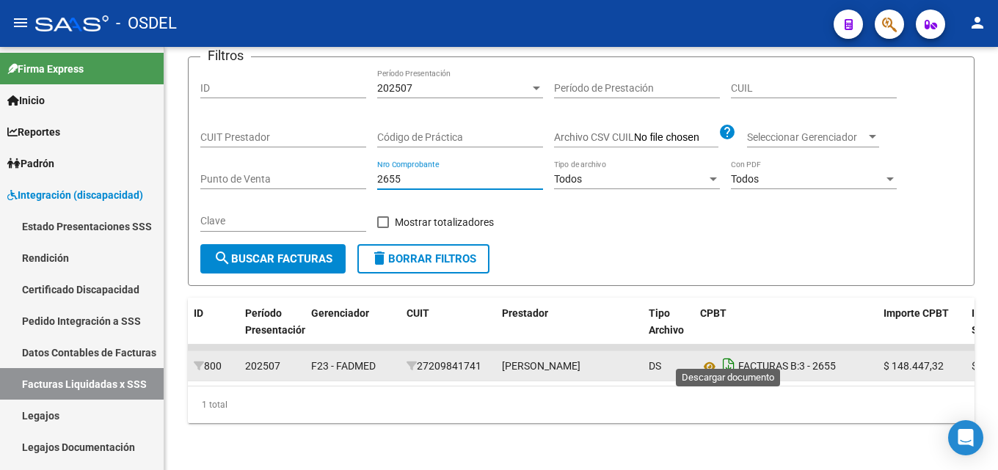
click at [730, 355] on icon "Descargar documento" at bounding box center [728, 366] width 19 height 23
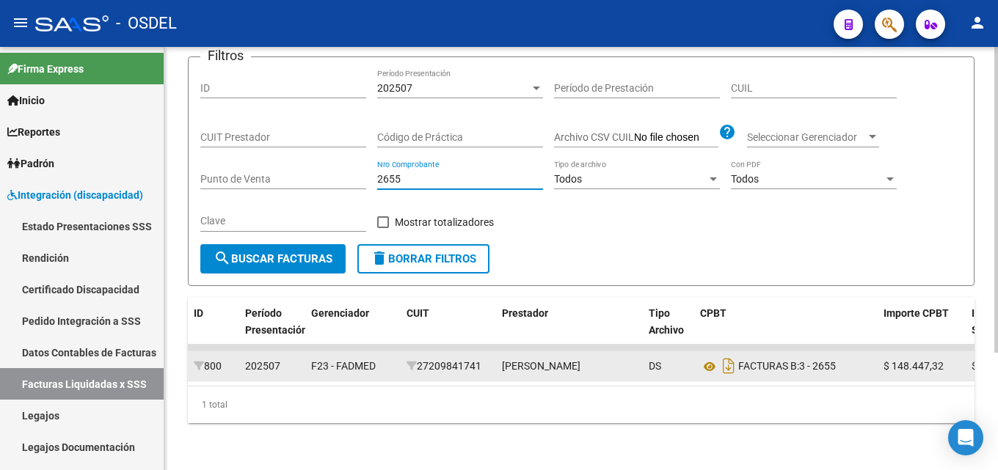
drag, startPoint x: 413, startPoint y: 163, endPoint x: 338, endPoint y: 163, distance: 74.9
click at [338, 163] on div "Filtros ID 202507 Período Presentación Período de Prestación CUIL CUIT Prestado…" at bounding box center [581, 156] width 762 height 175
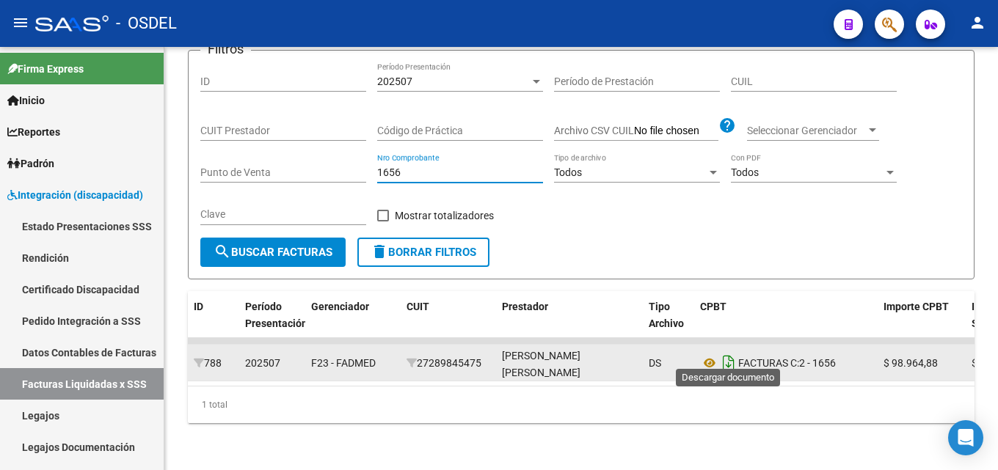
type input "1656"
click at [726, 357] on icon "Descargar documento" at bounding box center [728, 363] width 19 height 23
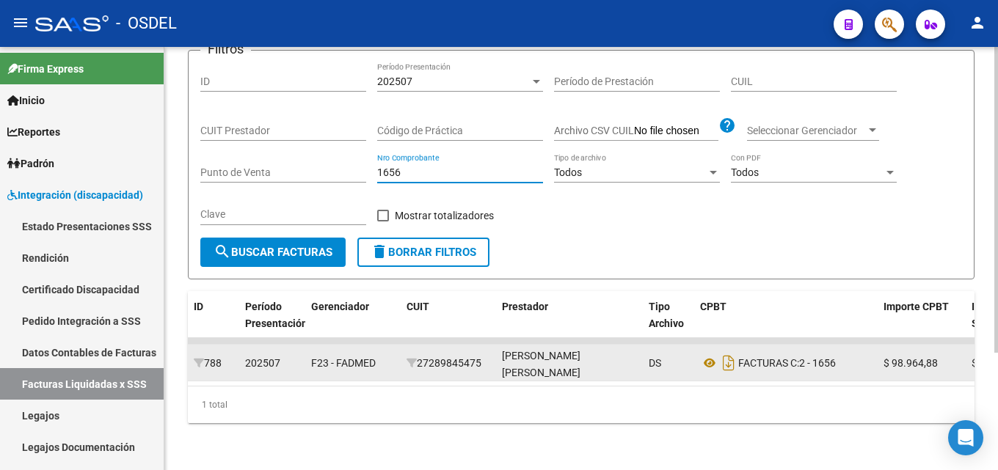
drag, startPoint x: 426, startPoint y: 156, endPoint x: 299, endPoint y: 156, distance: 127.0
click at [299, 156] on div "Filtros ID 202507 Período Presentación Período de Prestación CUIL CUIT Prestado…" at bounding box center [581, 149] width 762 height 175
click at [413, 167] on input "1656" at bounding box center [460, 173] width 166 height 12
type input "1656"
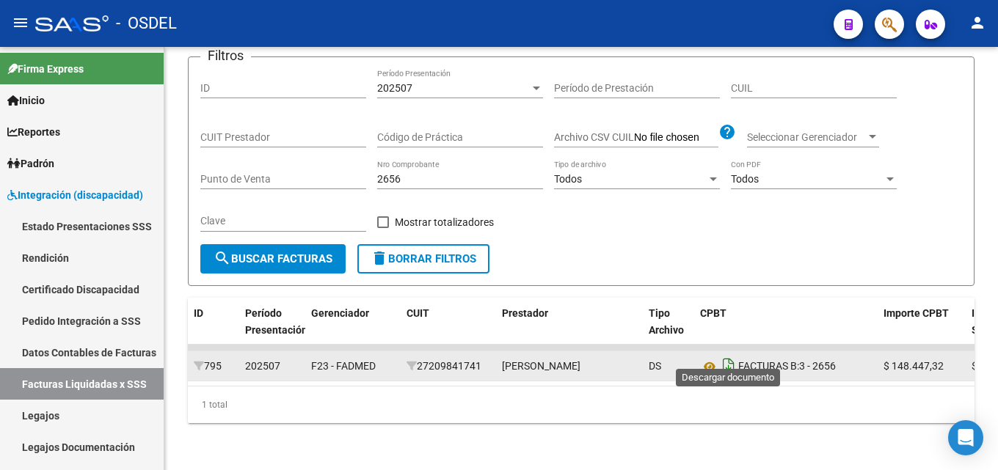
click at [731, 355] on icon "Descargar documento" at bounding box center [728, 366] width 19 height 23
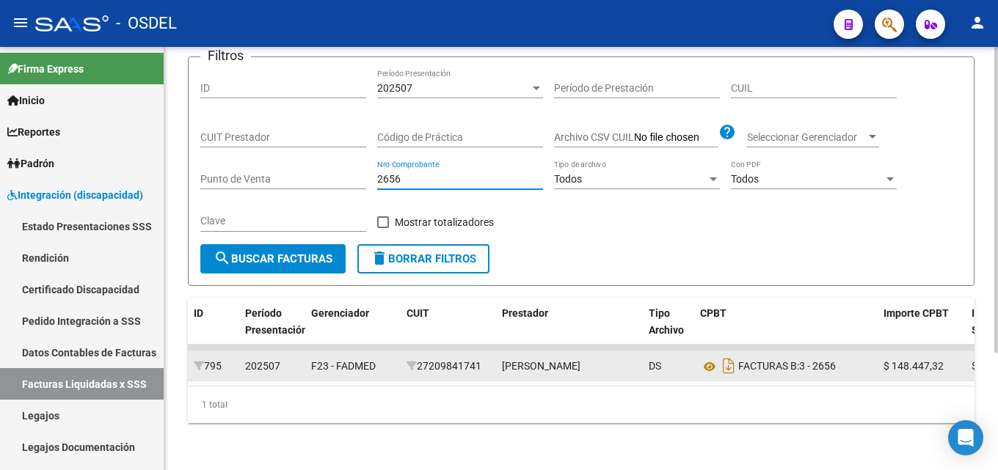
drag, startPoint x: 407, startPoint y: 161, endPoint x: 357, endPoint y: 161, distance: 49.9
click at [357, 161] on div "Filtros ID 202507 Período Presentación Período de Prestación CUIL CUIT Prestado…" at bounding box center [581, 156] width 762 height 175
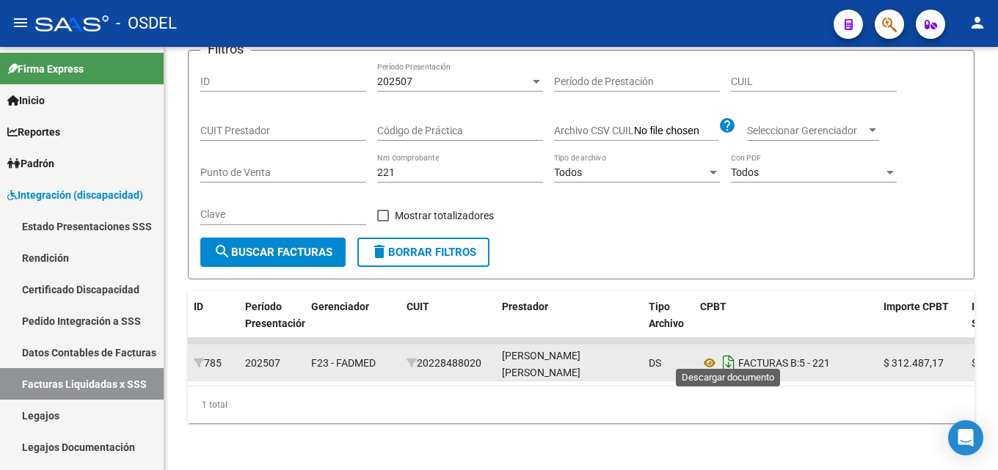
click at [733, 357] on icon "Descargar documento" at bounding box center [728, 363] width 19 height 23
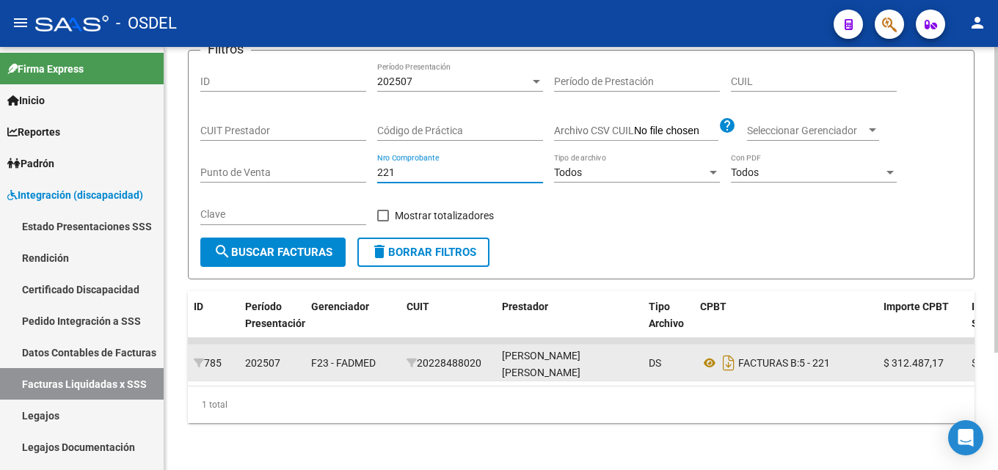
drag, startPoint x: 411, startPoint y: 159, endPoint x: 334, endPoint y: 159, distance: 77.1
click at [334, 159] on div "Filtros ID 202507 Período Presentación Período de Prestación CUIL CUIT Prestado…" at bounding box center [581, 149] width 762 height 175
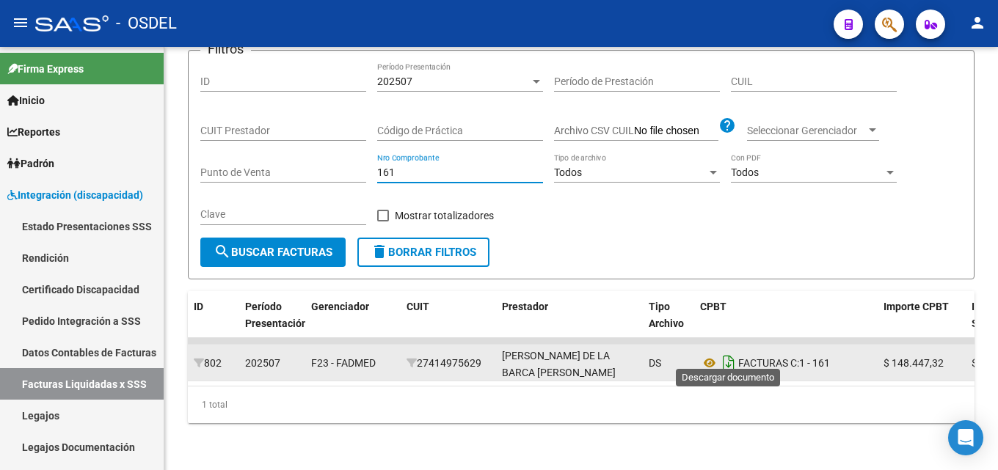
click at [731, 352] on icon "Descargar documento" at bounding box center [728, 363] width 19 height 23
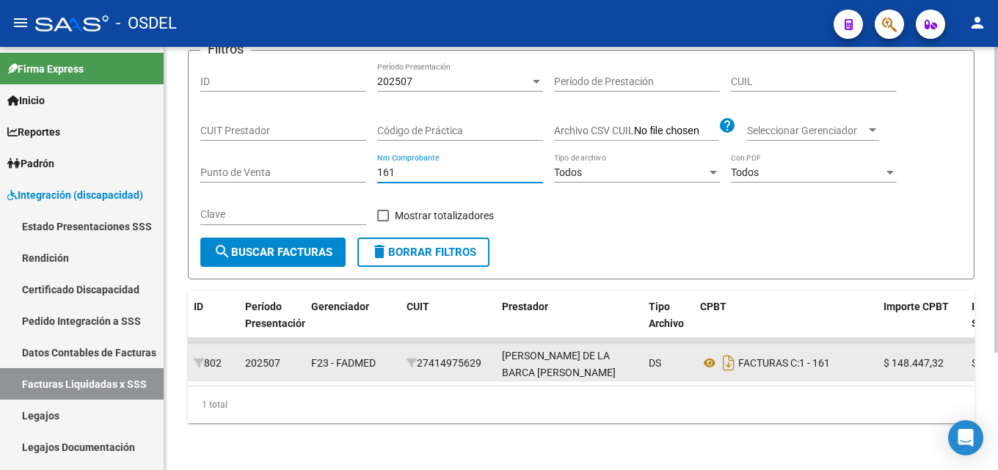
drag, startPoint x: 423, startPoint y: 161, endPoint x: 326, endPoint y: 161, distance: 96.9
click at [326, 161] on div "Filtros ID 202507 Período Presentación Período de Prestación CUIL CUIT Prestado…" at bounding box center [581, 149] width 762 height 175
drag, startPoint x: 439, startPoint y: 161, endPoint x: 355, endPoint y: 161, distance: 84.4
click at [355, 161] on div "Filtros ID 202507 Período Presentación Período de Prestación CUIL CUIT Prestado…" at bounding box center [581, 149] width 762 height 175
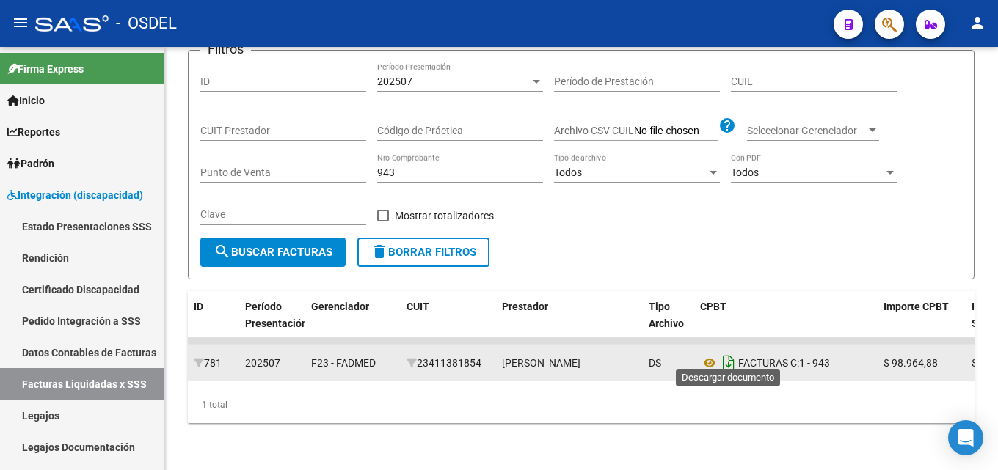
click at [730, 352] on icon "Descargar documento" at bounding box center [728, 363] width 19 height 23
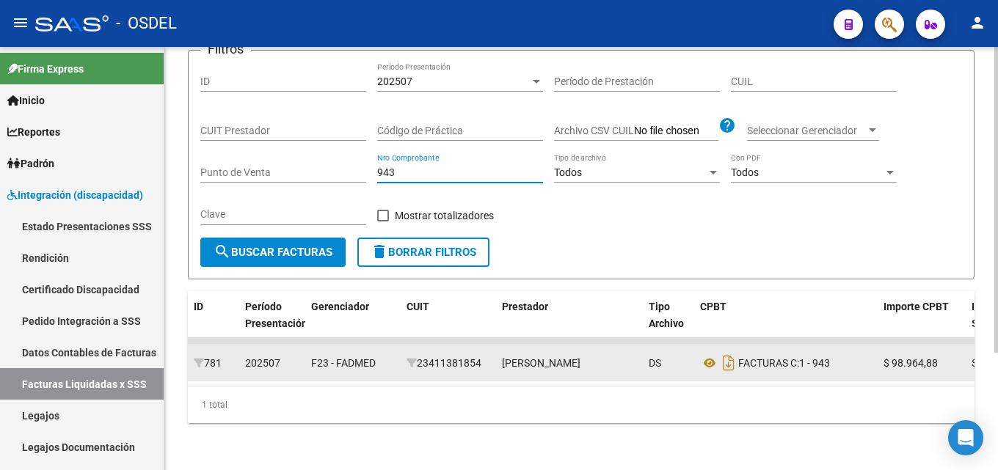
drag, startPoint x: 410, startPoint y: 162, endPoint x: 297, endPoint y: 159, distance: 113.1
click at [297, 159] on div "Filtros ID 202507 Período Presentación Período de Prestación CUIL CUIT Prestado…" at bounding box center [581, 149] width 762 height 175
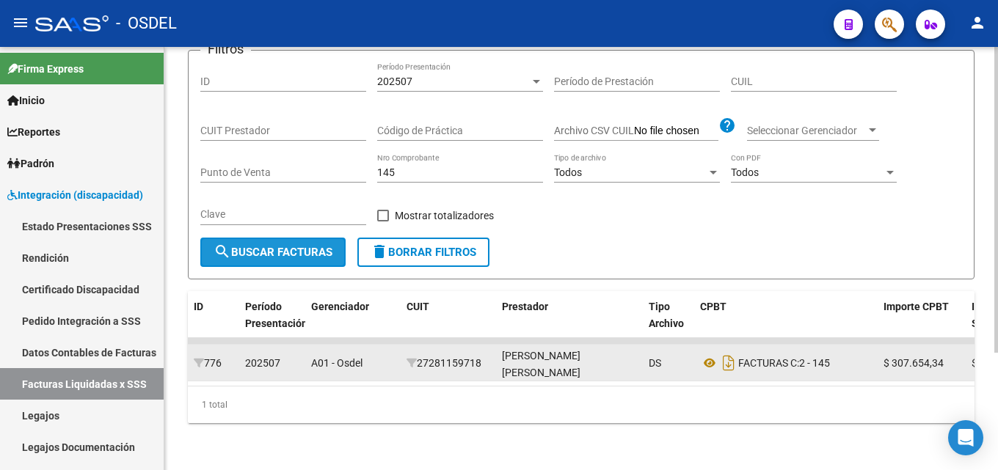
click at [321, 238] on button "search Buscar Facturas" at bounding box center [272, 252] width 145 height 29
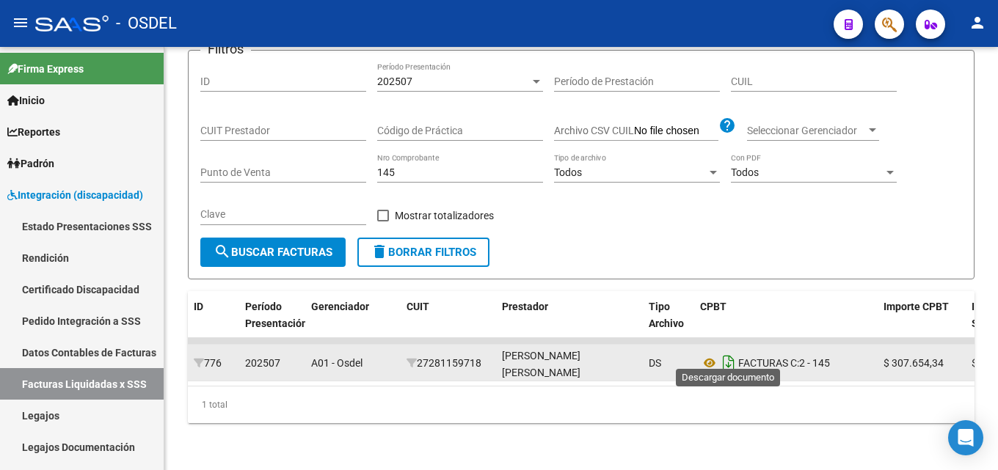
click at [735, 357] on icon "Descargar documento" at bounding box center [728, 363] width 19 height 23
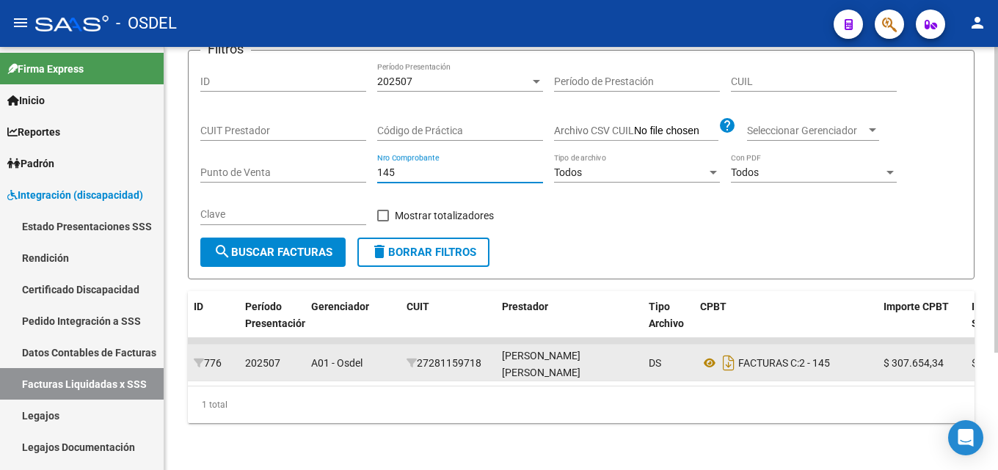
drag, startPoint x: 404, startPoint y: 164, endPoint x: 345, endPoint y: 161, distance: 59.6
click at [346, 161] on div "Filtros ID 202507 Período Presentación Período de Prestación CUIL CUIT Prestado…" at bounding box center [581, 149] width 762 height 175
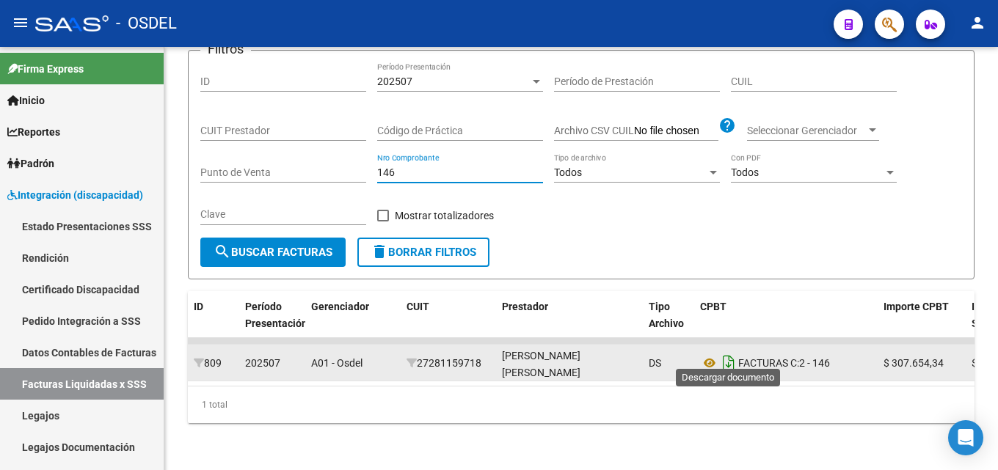
type input "146"
click at [734, 352] on icon "Descargar documento" at bounding box center [728, 363] width 19 height 23
drag, startPoint x: 396, startPoint y: 159, endPoint x: 374, endPoint y: 159, distance: 22.0
click at [374, 159] on div "Filtros ID 202507 Período Presentación Período de Prestación CUIL CUIT Prestado…" at bounding box center [581, 149] width 762 height 175
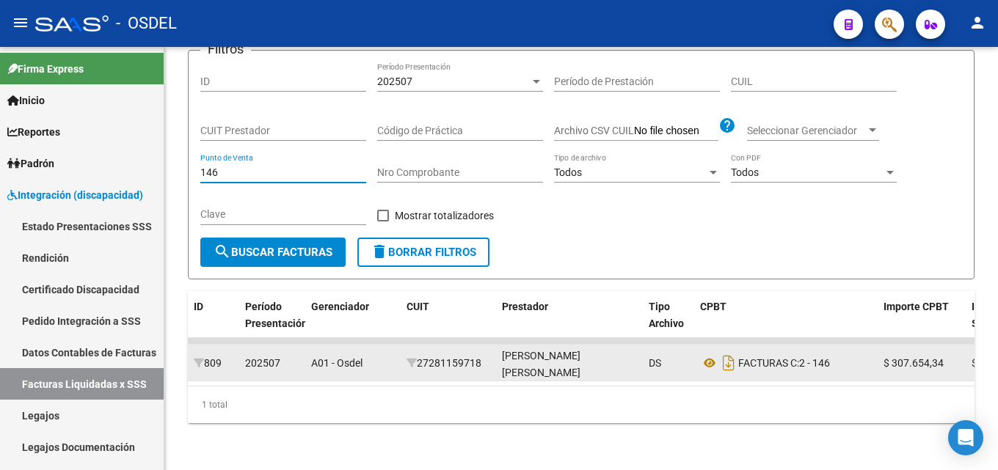
type input "146"
click at [400, 167] on input "Nro Comprobante" at bounding box center [460, 173] width 166 height 12
drag, startPoint x: 285, startPoint y: 164, endPoint x: 183, endPoint y: 167, distance: 101.3
click at [183, 167] on div "DS.SUBSIDIO: Último Archivo SSS publicado hace: 7 días - DR.ENVIO: Último Archi…" at bounding box center [581, 183] width 834 height 575
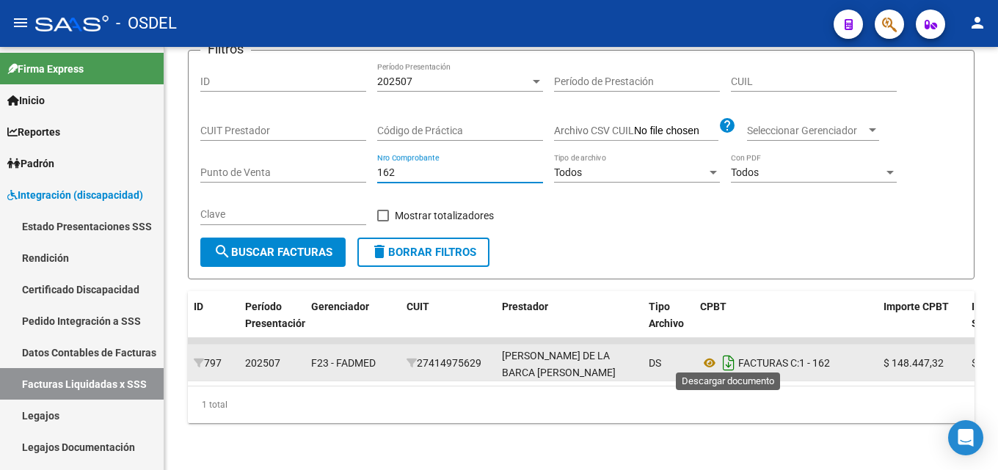
type input "162"
click at [730, 354] on icon "Descargar documento" at bounding box center [728, 363] width 19 height 23
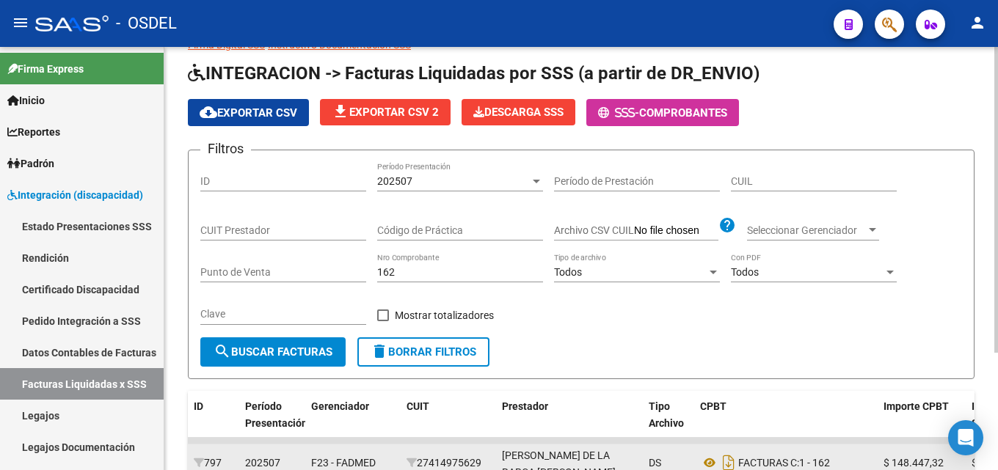
scroll to position [0, 0]
